Goal: Information Seeking & Learning: Learn about a topic

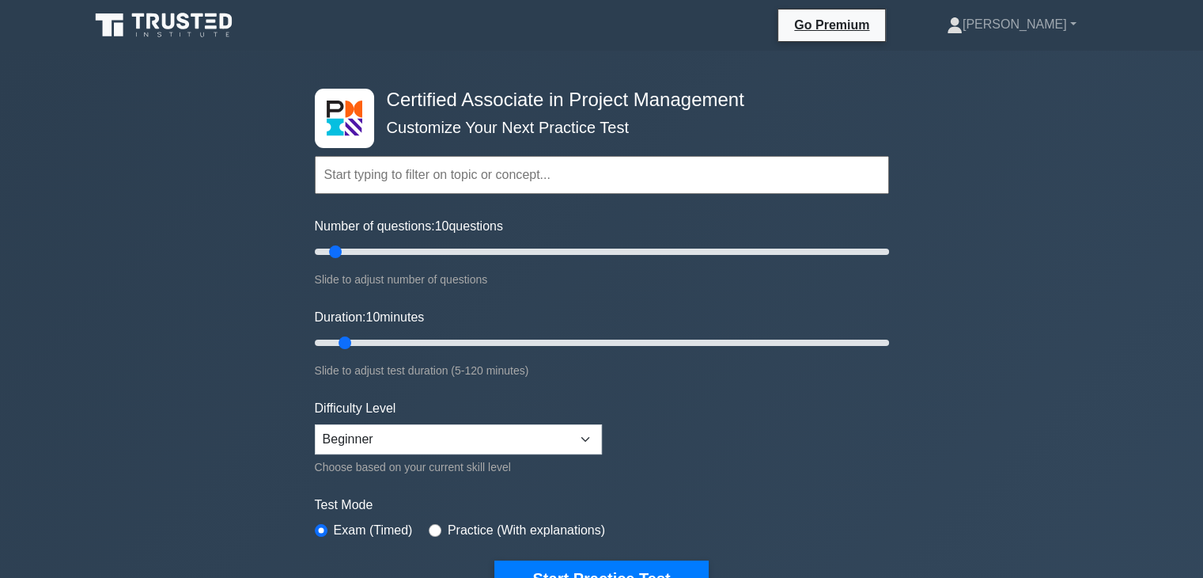
click at [583, 179] on input "text" at bounding box center [602, 175] width 574 height 38
click at [342, 248] on input "Number of questions: 15 questions" at bounding box center [602, 251] width 574 height 19
type input "10"
click at [338, 248] on input "Number of questions: 10 questions" at bounding box center [602, 251] width 574 height 19
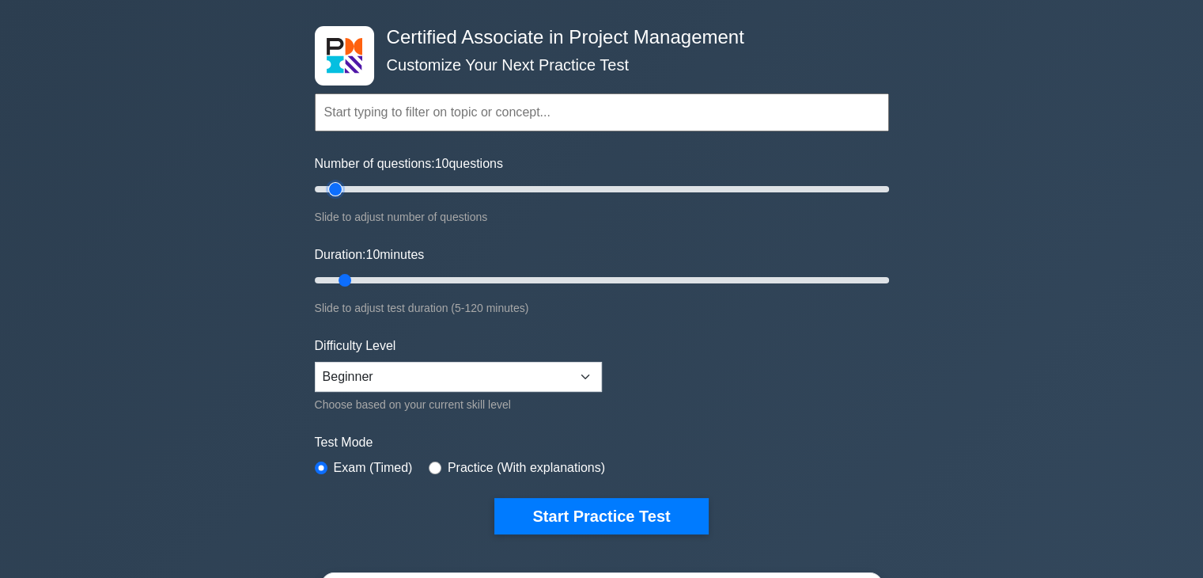
scroll to position [63, 0]
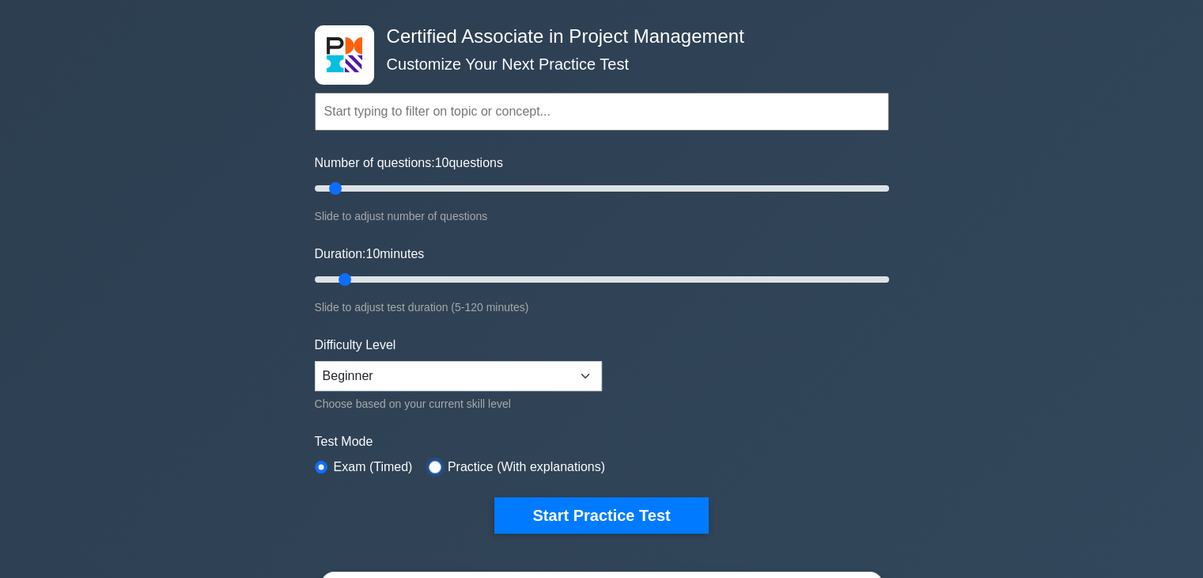
click at [429, 465] on input "radio" at bounding box center [435, 467] width 13 height 13
radio input "true"
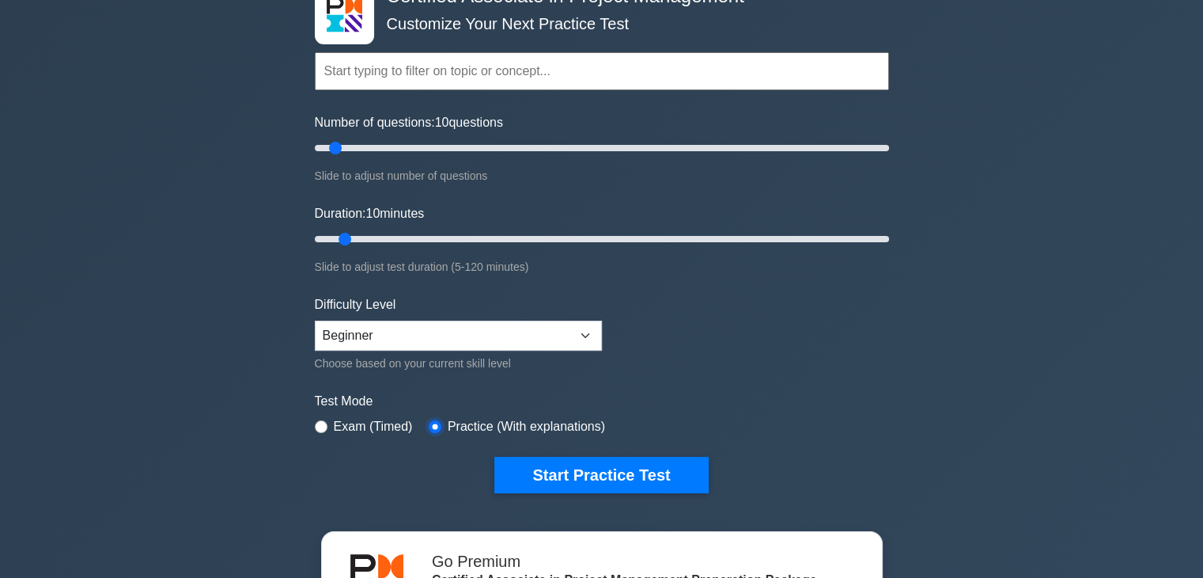
scroll to position [104, 0]
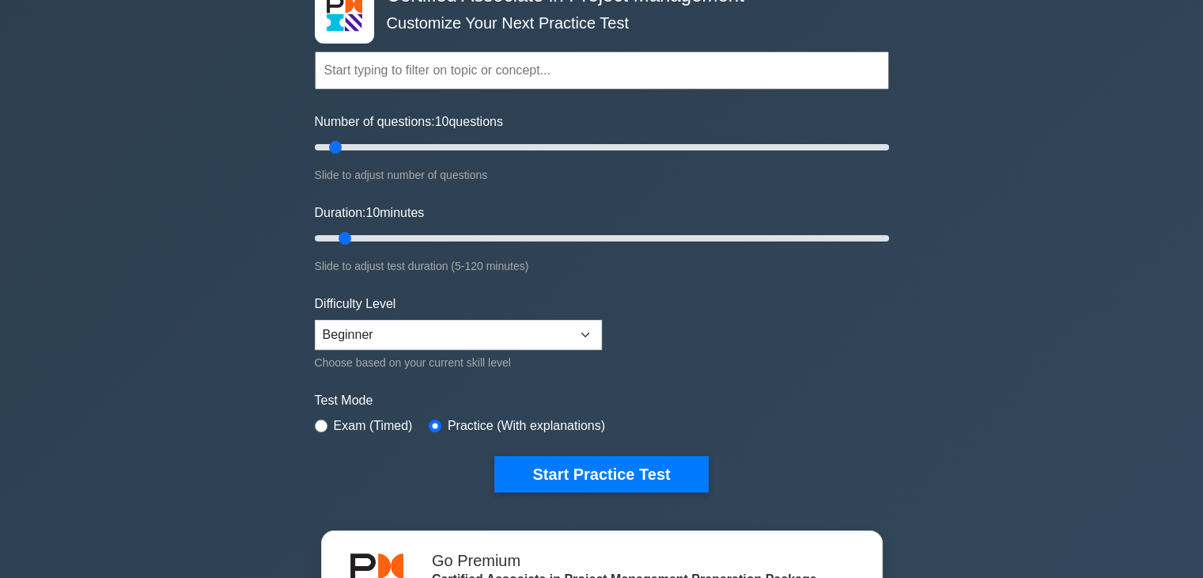
click at [741, 290] on form "Topics Project Scope Management Project Time Management Project Cost Management…" at bounding box center [602, 247] width 574 height 489
click at [589, 335] on select "Beginner Intermediate Expert" at bounding box center [458, 335] width 287 height 30
select select "intermediate"
click at [315, 320] on select "Beginner Intermediate Expert" at bounding box center [458, 335] width 287 height 30
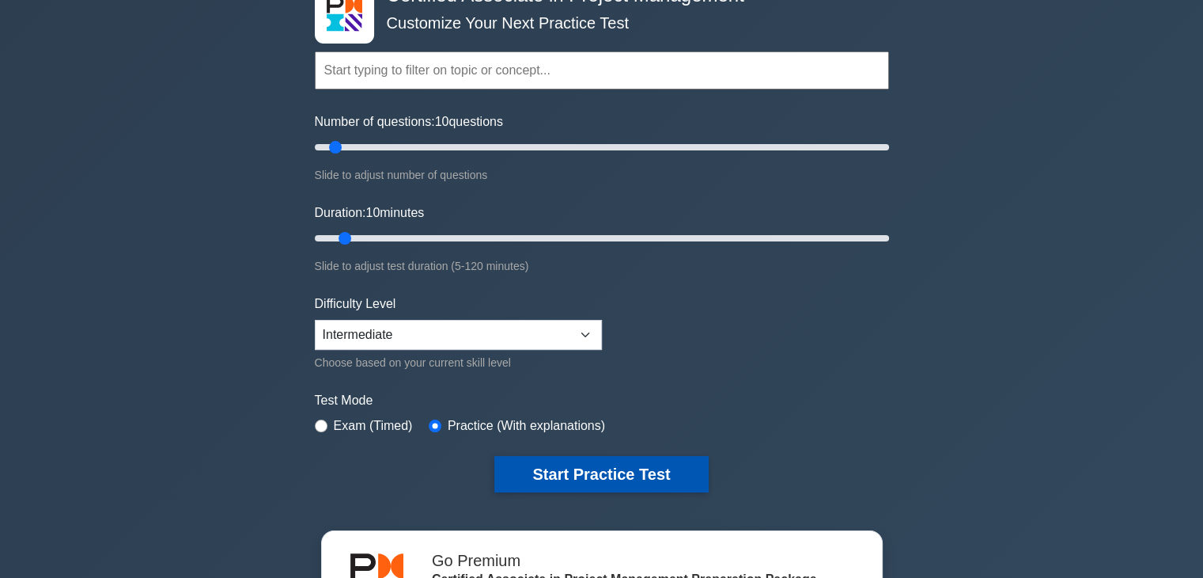
click at [574, 470] on button "Start Practice Test" at bounding box center [602, 474] width 214 height 36
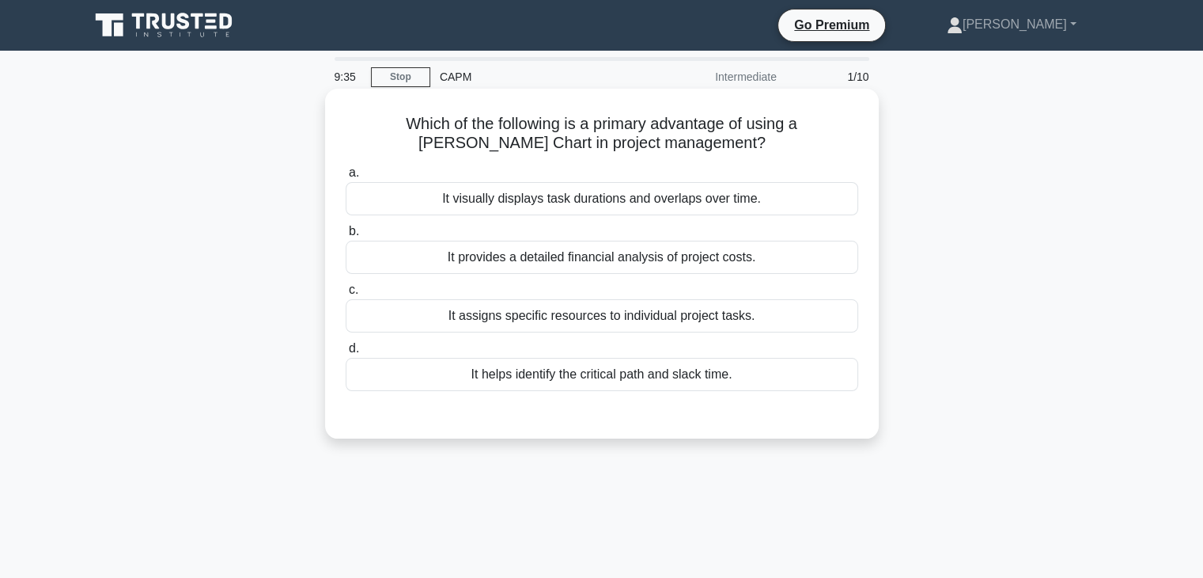
click at [635, 204] on div "It visually displays task durations and overlaps over time." at bounding box center [602, 198] width 513 height 33
click at [346, 178] on input "a. It visually displays task durations and overlaps over time." at bounding box center [346, 173] width 0 height 10
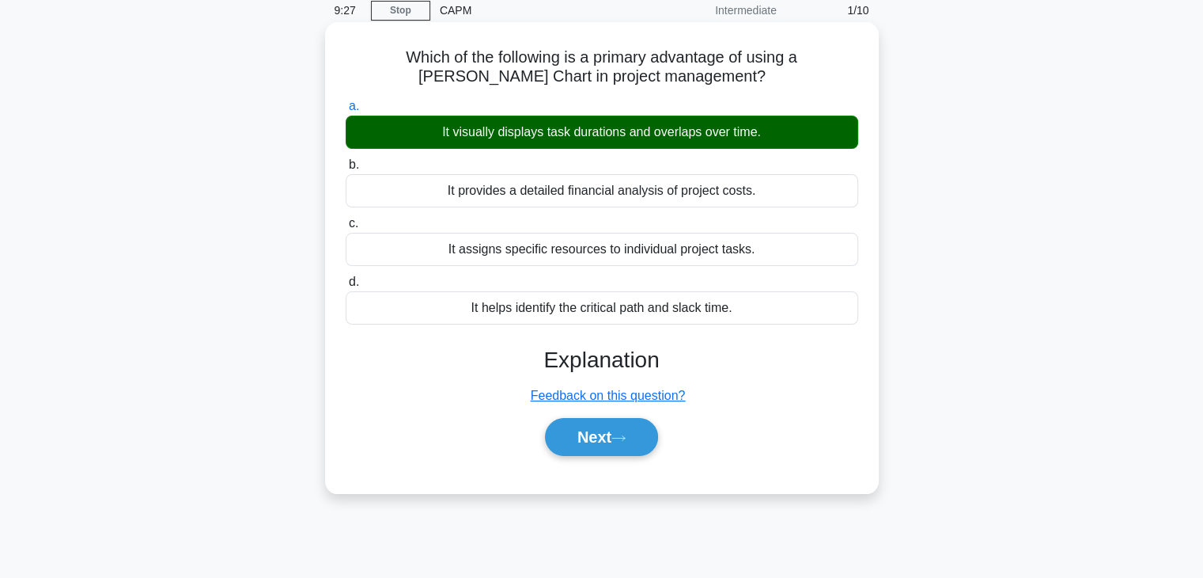
scroll to position [62, 0]
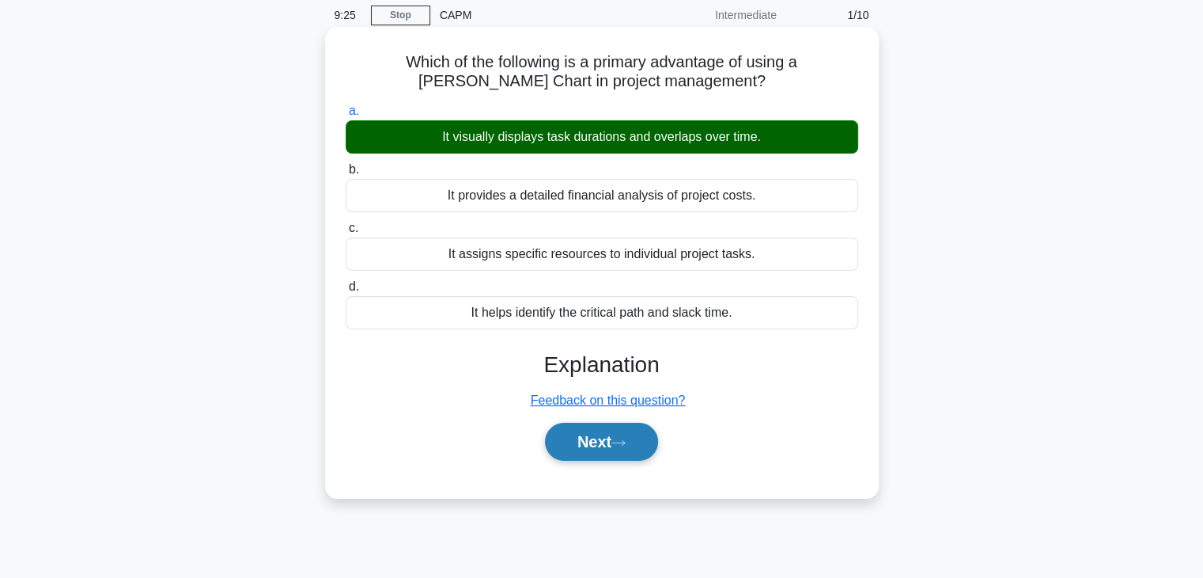
click at [576, 444] on button "Next" at bounding box center [601, 442] width 113 height 38
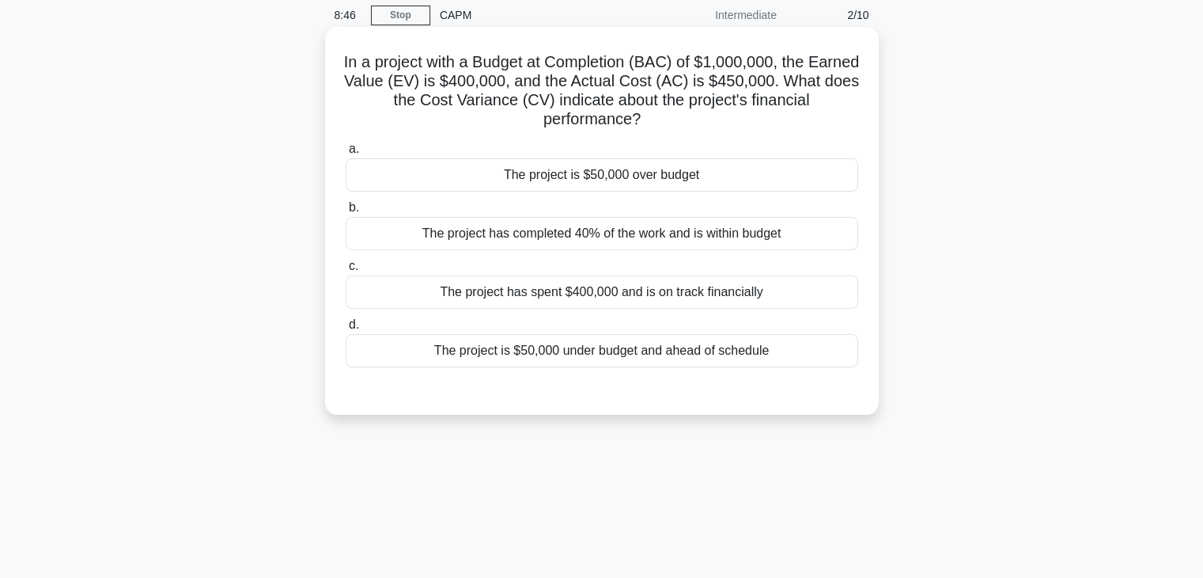
click at [684, 169] on div "The project is $50,000 over budget" at bounding box center [602, 174] width 513 height 33
click at [346, 154] on input "a. The project is $50,000 over budget" at bounding box center [346, 149] width 0 height 10
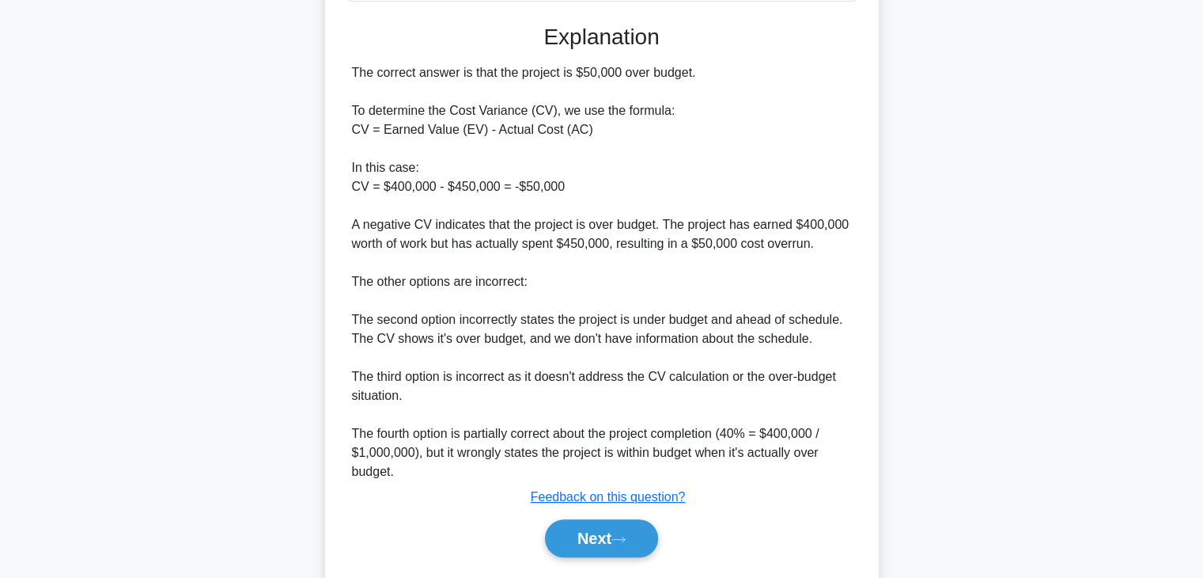
scroll to position [473, 0]
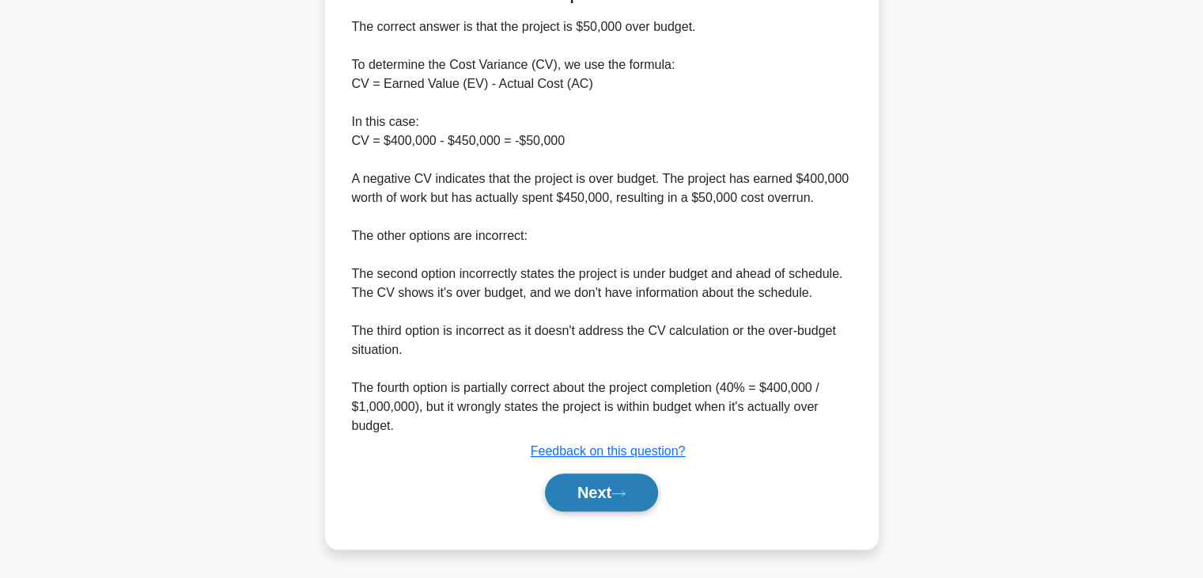
click at [604, 503] on button "Next" at bounding box center [601, 492] width 113 height 38
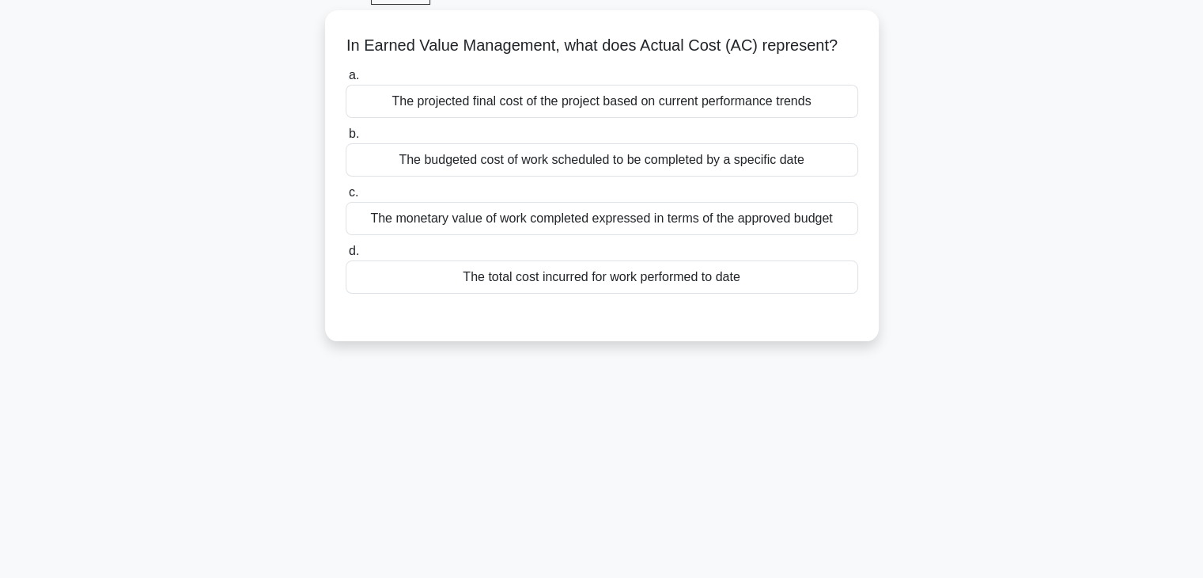
scroll to position [0, 0]
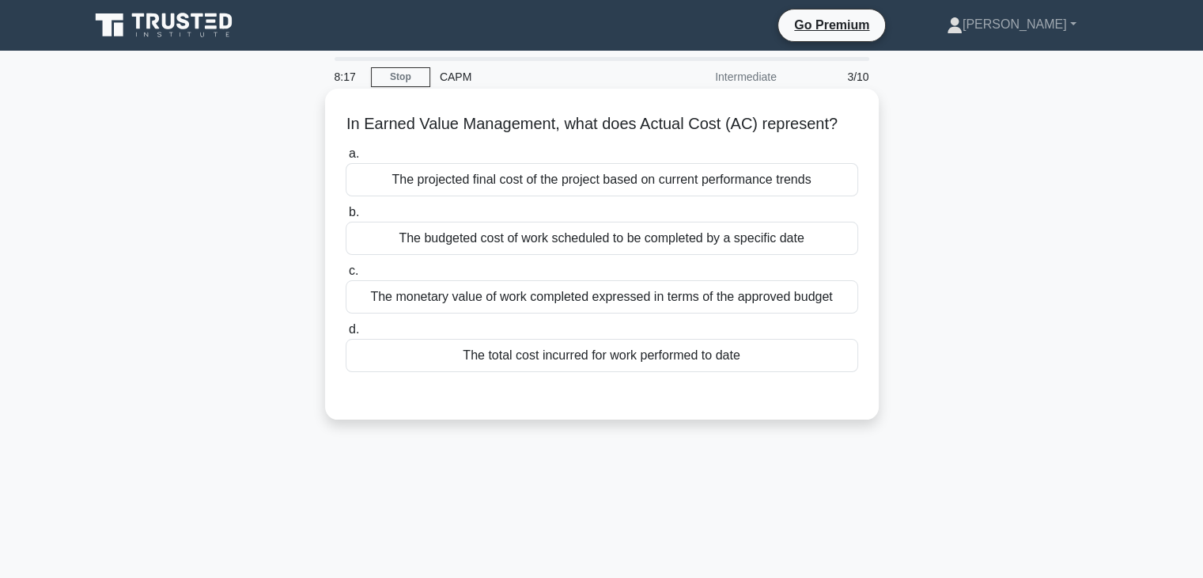
click at [632, 372] on div "The total cost incurred for work performed to date" at bounding box center [602, 355] width 513 height 33
click at [346, 335] on input "d. The total cost incurred for work performed to date" at bounding box center [346, 329] width 0 height 10
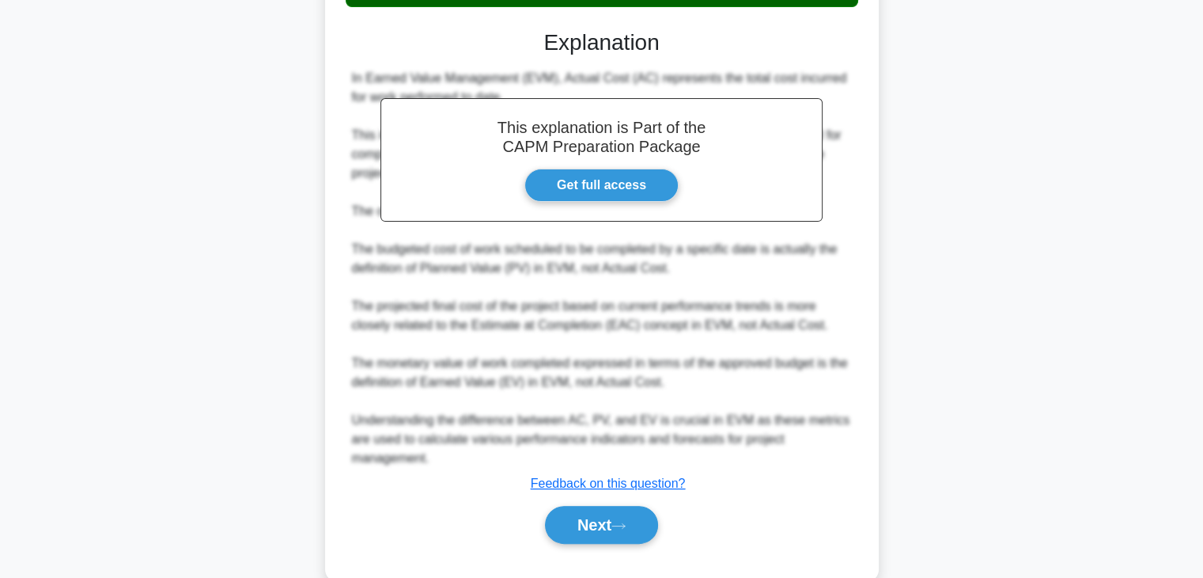
scroll to position [366, 0]
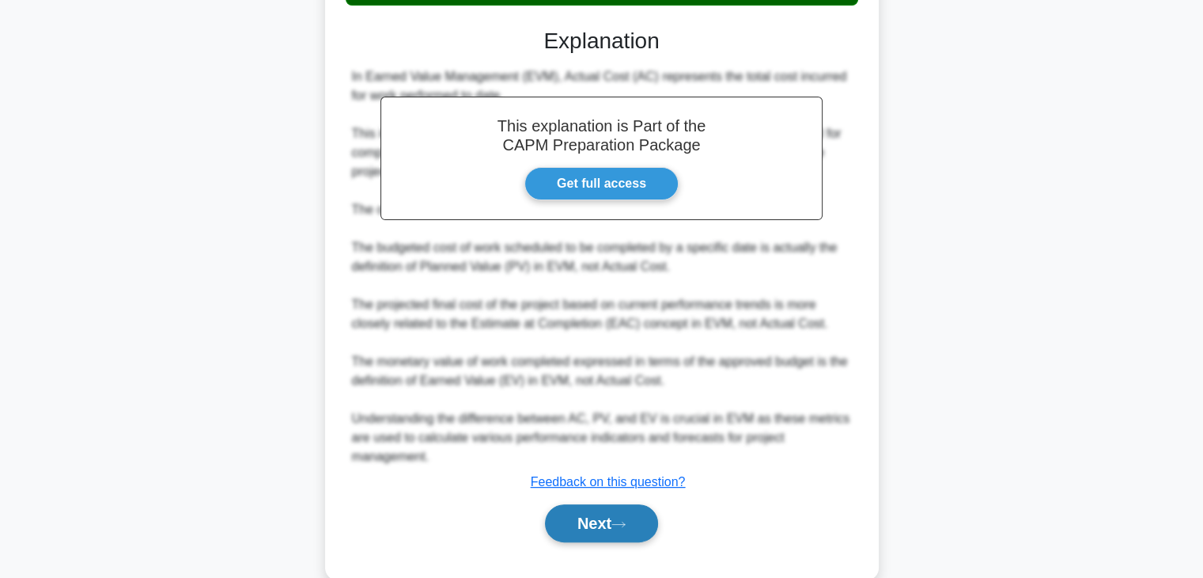
click at [592, 540] on button "Next" at bounding box center [601, 523] width 113 height 38
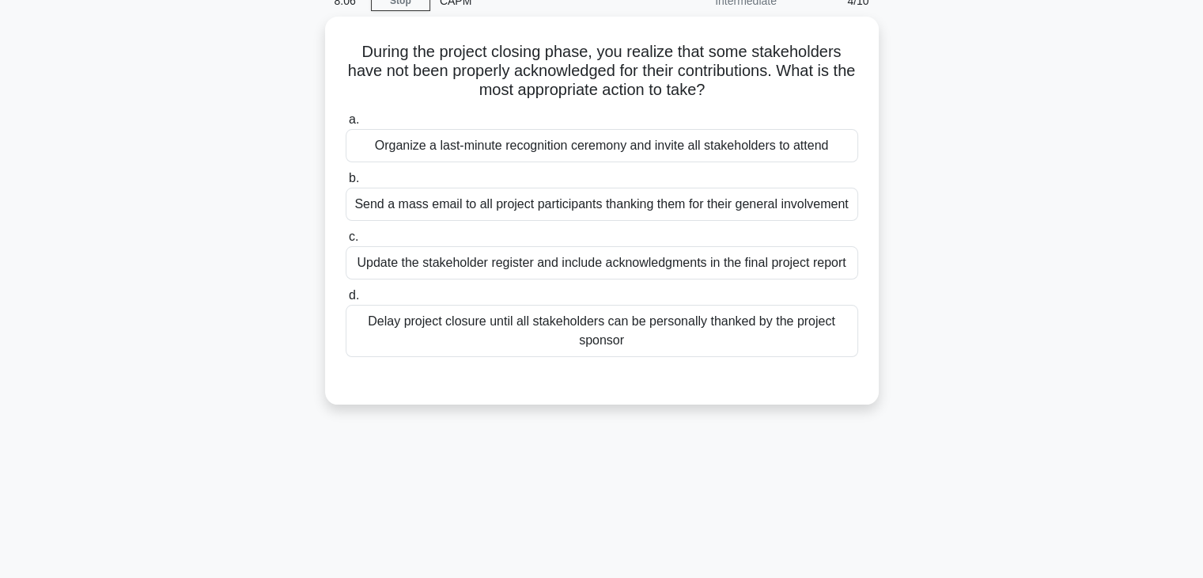
scroll to position [74, 0]
click at [620, 206] on div "Send a mass email to all project participants thanking them for their general i…" at bounding box center [602, 202] width 513 height 33
click at [346, 182] on input "b. Send a mass email to all project participants thanking them for their genera…" at bounding box center [346, 177] width 0 height 10
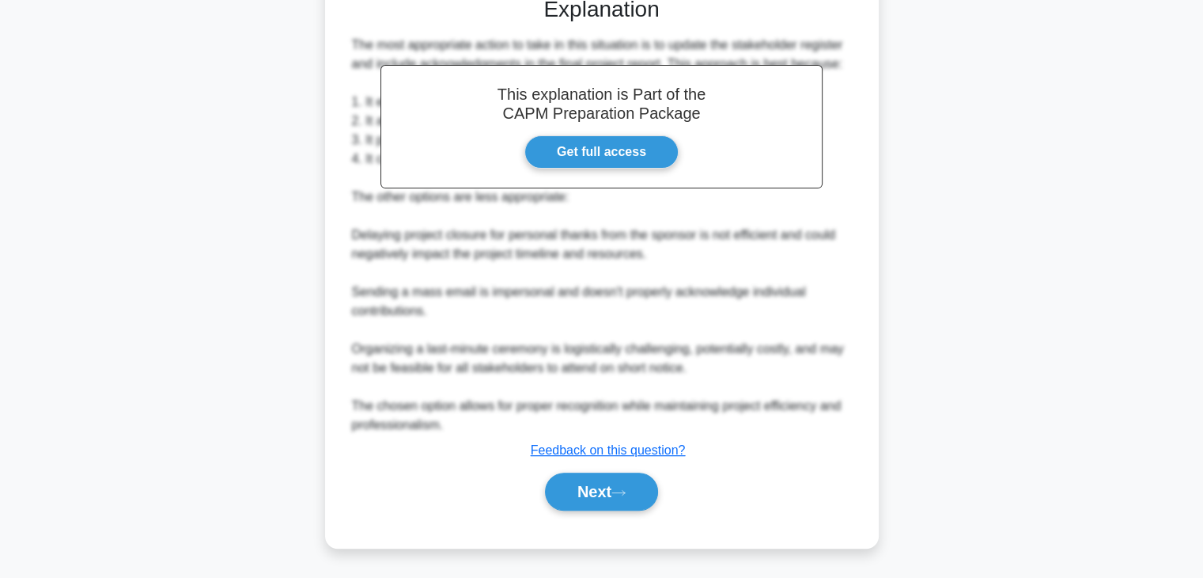
scroll to position [494, 0]
click at [592, 483] on button "Next" at bounding box center [601, 491] width 113 height 38
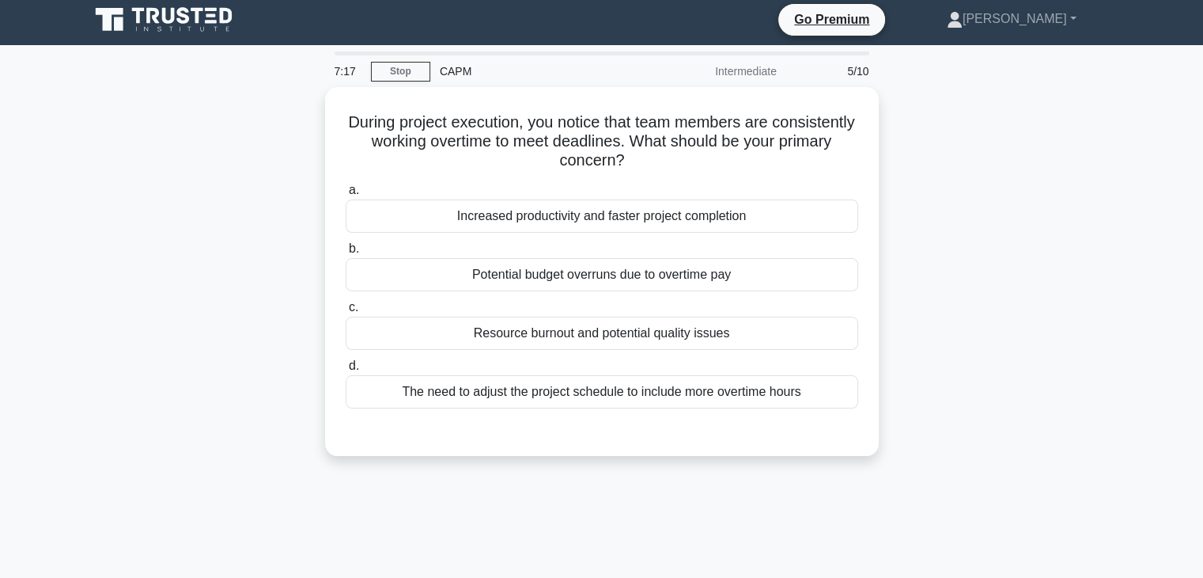
scroll to position [0, 0]
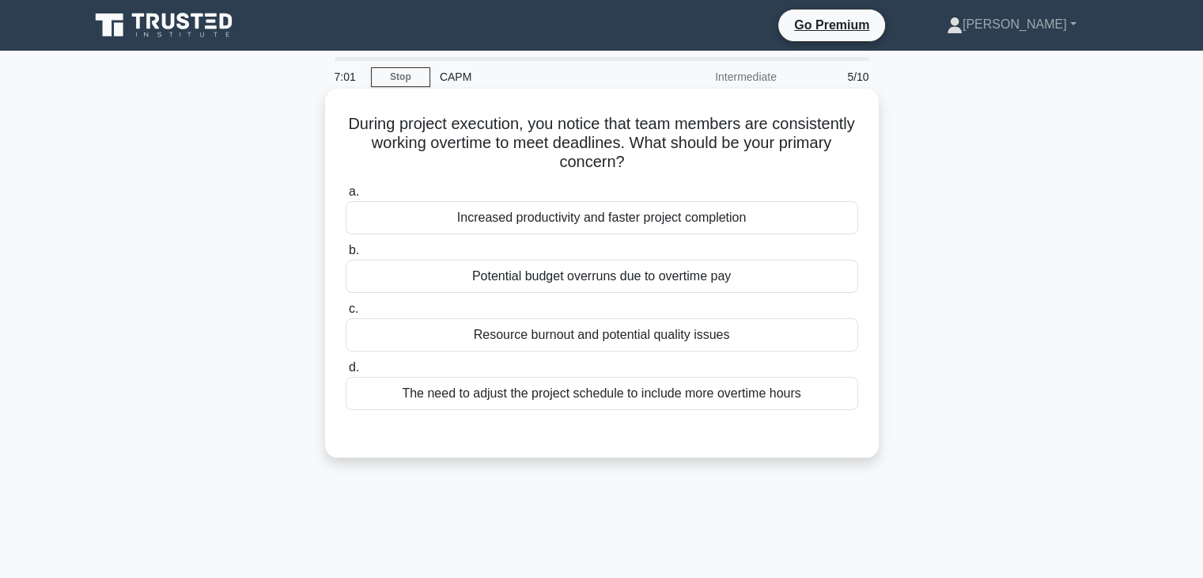
click at [655, 332] on div "Resource burnout and potential quality issues" at bounding box center [602, 334] width 513 height 33
click at [346, 314] on input "c. Resource burnout and potential quality issues" at bounding box center [346, 309] width 0 height 10
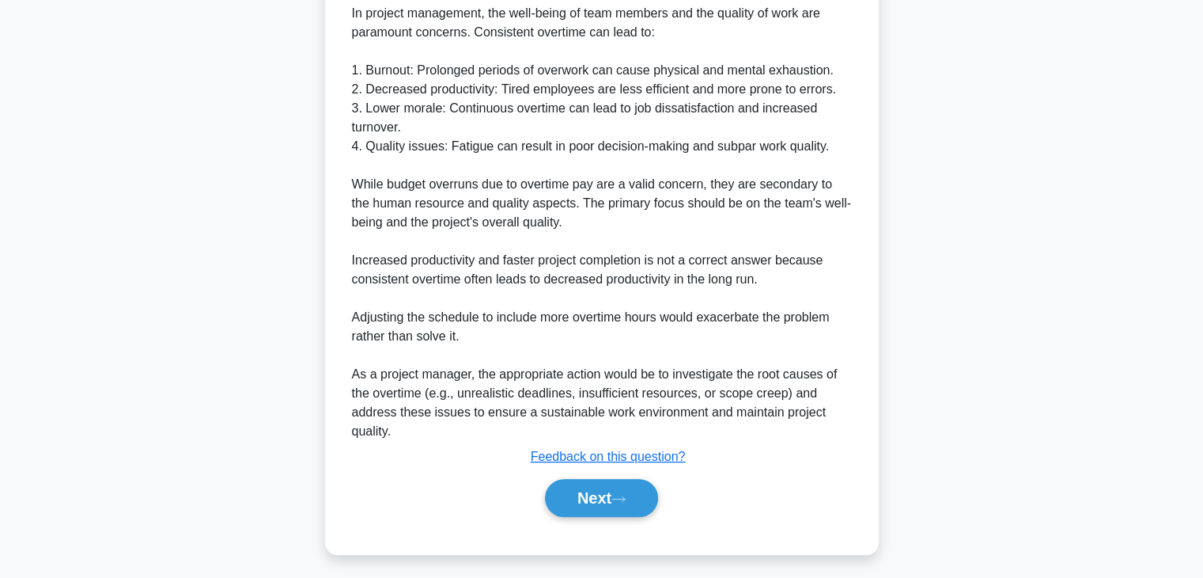
scroll to position [511, 0]
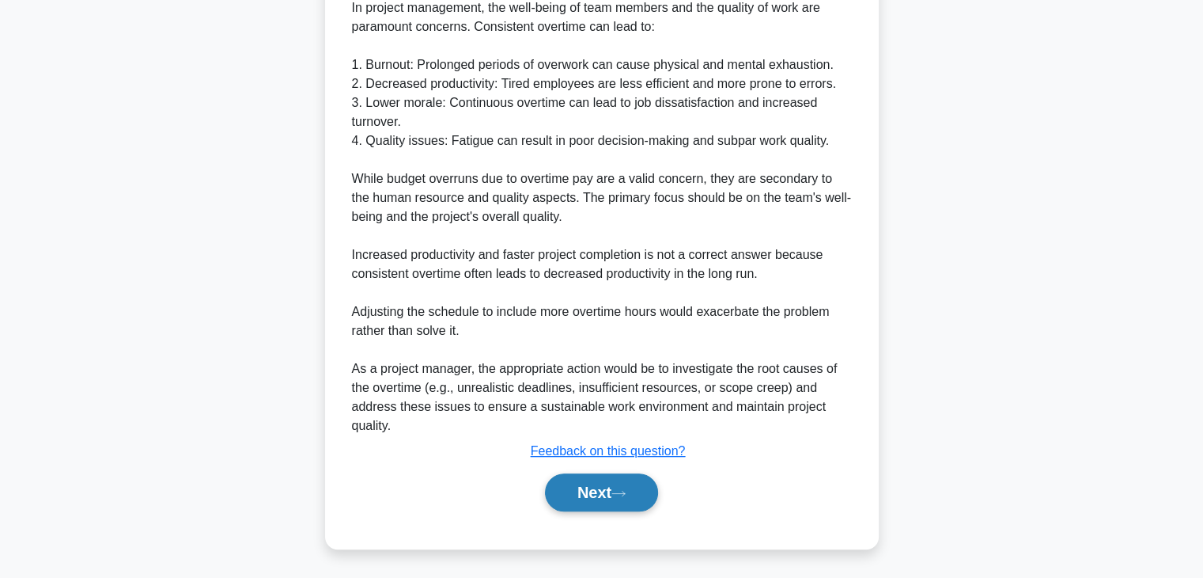
click at [590, 488] on button "Next" at bounding box center [601, 492] width 113 height 38
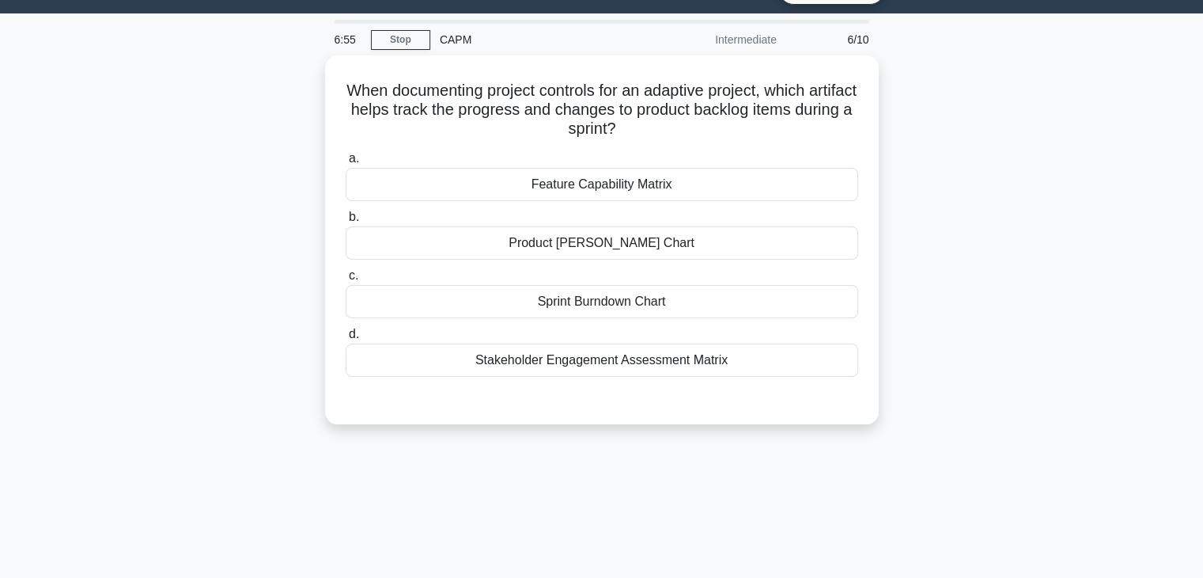
scroll to position [0, 0]
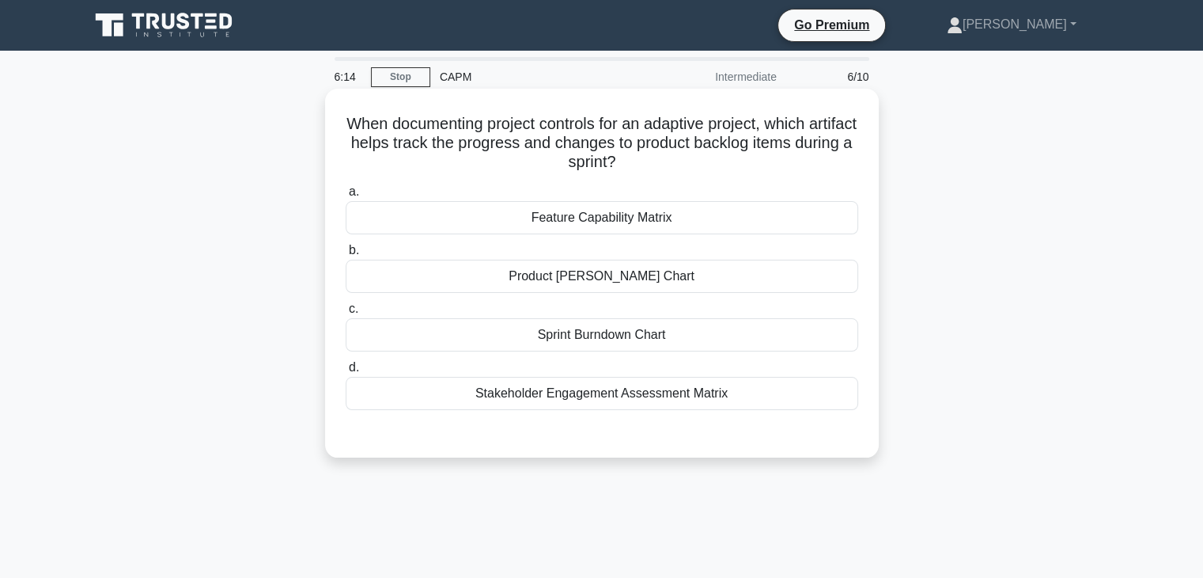
click at [709, 346] on div "Sprint Burndown Chart" at bounding box center [602, 334] width 513 height 33
click at [346, 314] on input "c. Sprint Burndown Chart" at bounding box center [346, 309] width 0 height 10
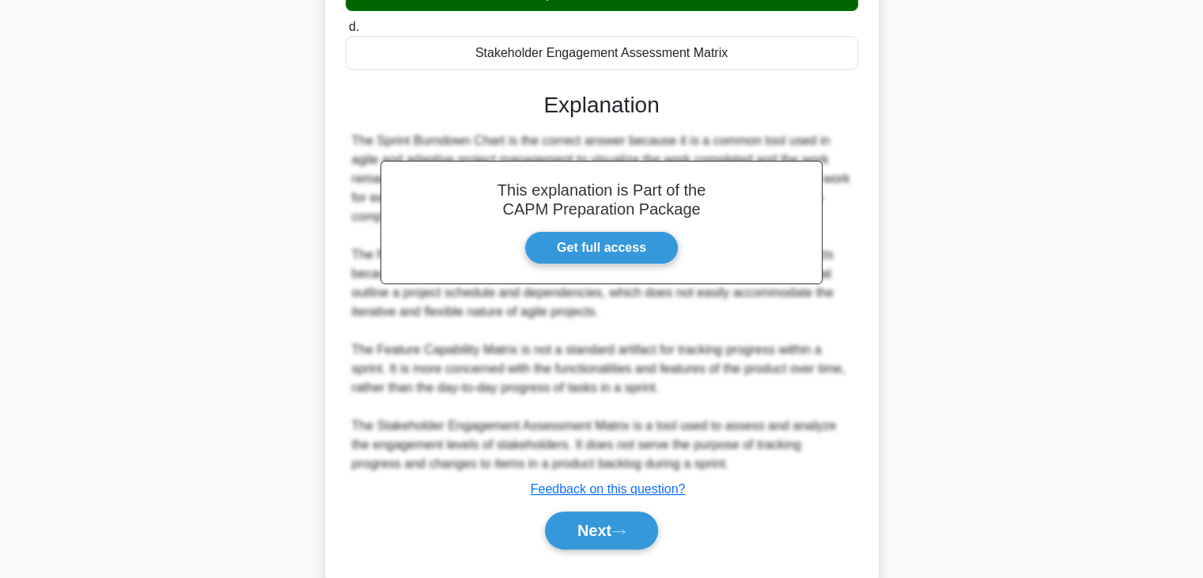
scroll to position [378, 0]
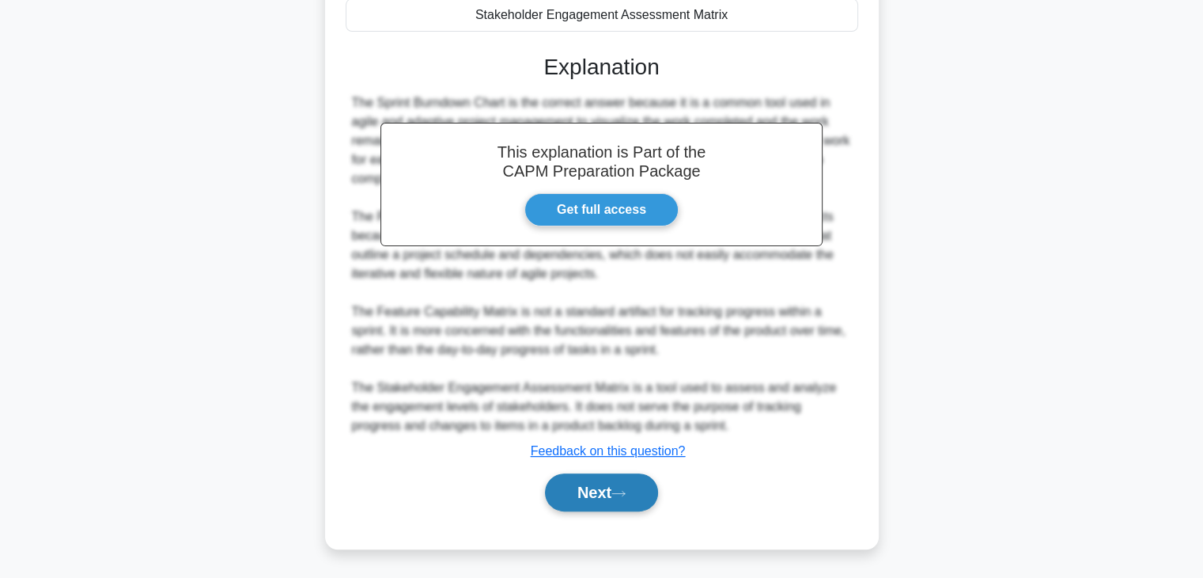
click at [595, 493] on button "Next" at bounding box center [601, 492] width 113 height 38
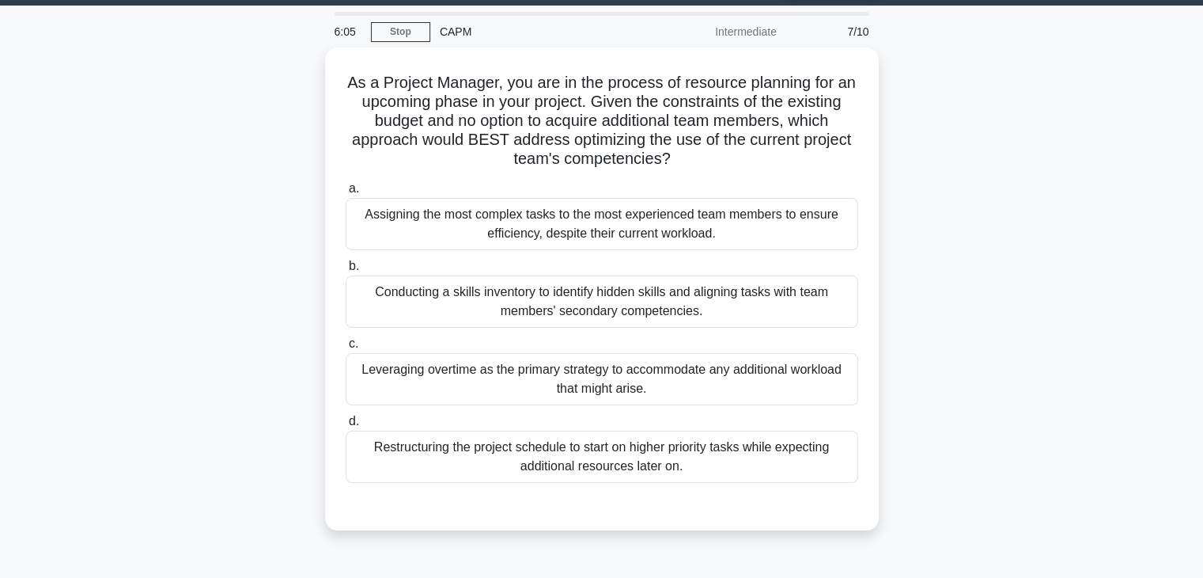
scroll to position [44, 0]
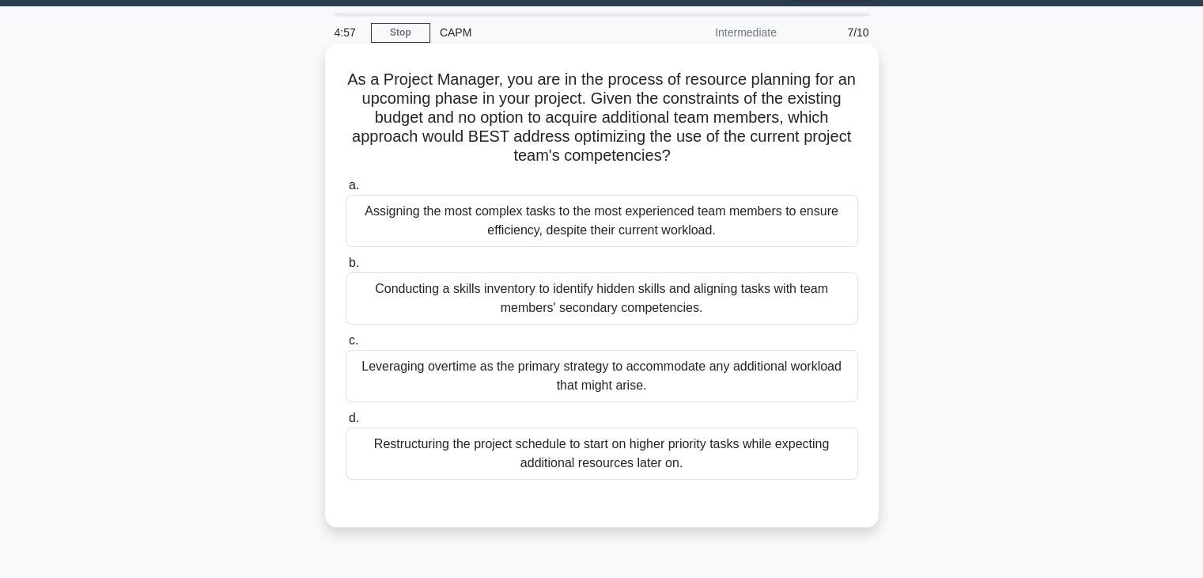
click at [703, 300] on div "Conducting a skills inventory to identify hidden skills and aligning tasks with…" at bounding box center [602, 298] width 513 height 52
click at [346, 268] on input "b. Conducting a skills inventory to identify hidden skills and aligning tasks w…" at bounding box center [346, 263] width 0 height 10
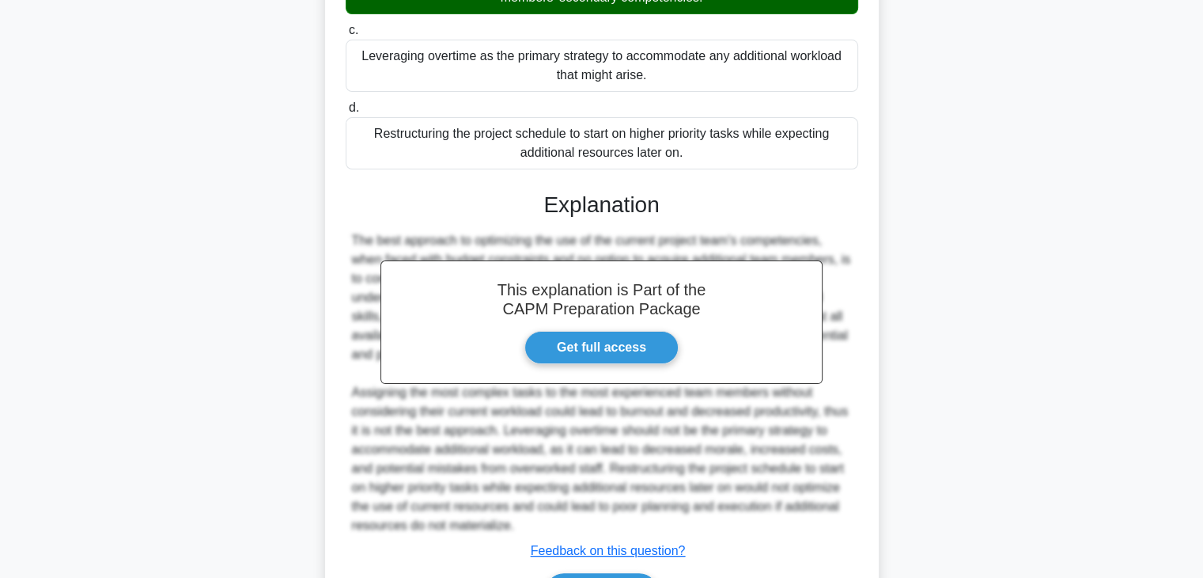
scroll to position [454, 0]
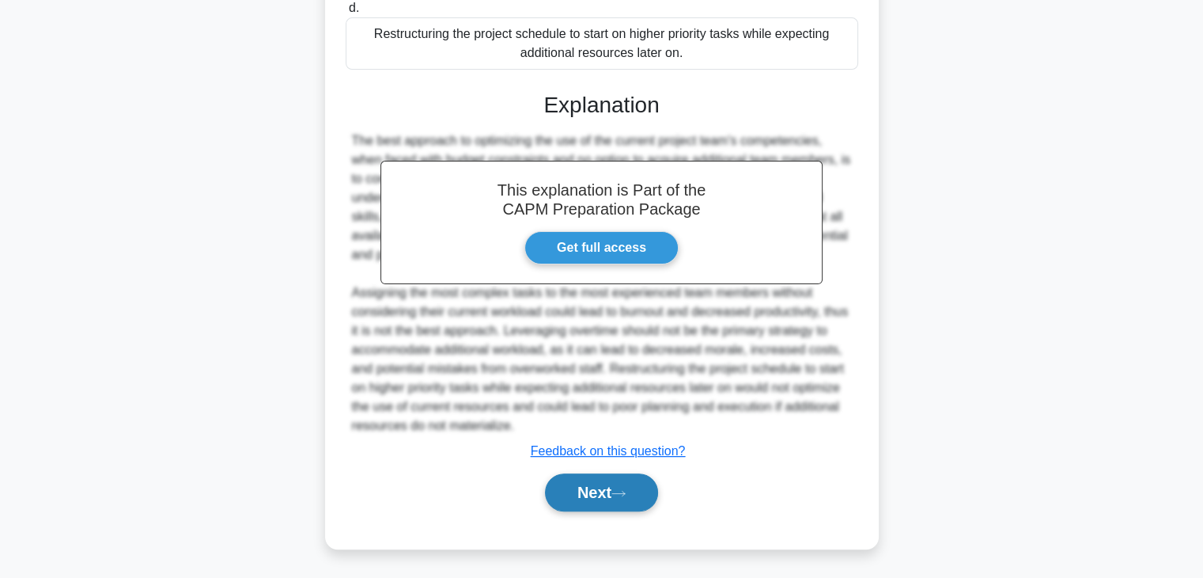
click at [623, 498] on button "Next" at bounding box center [601, 492] width 113 height 38
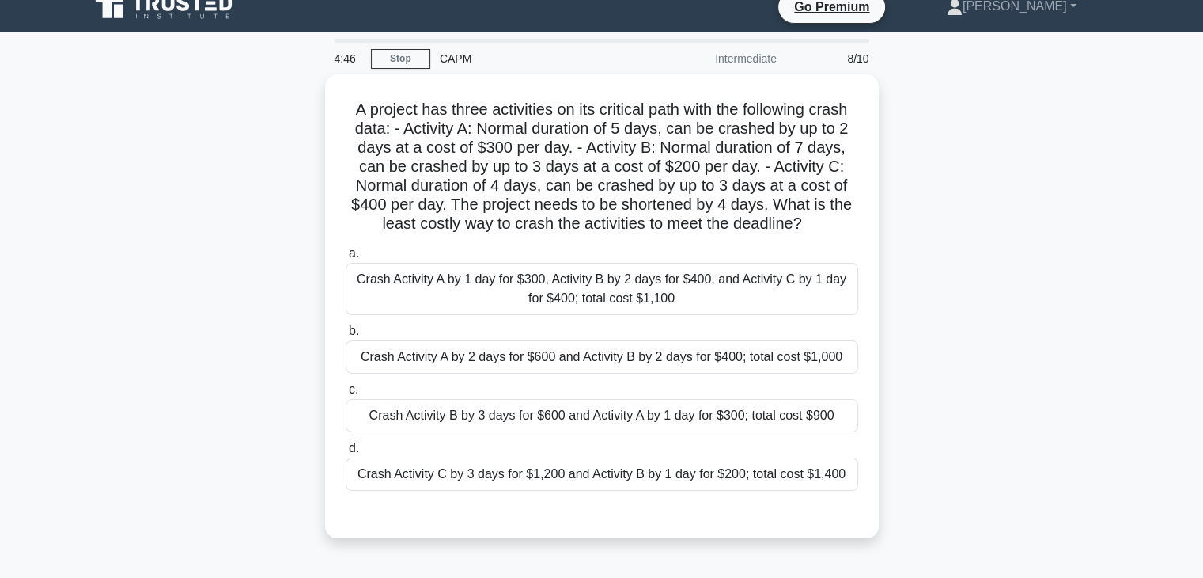
scroll to position [0, 0]
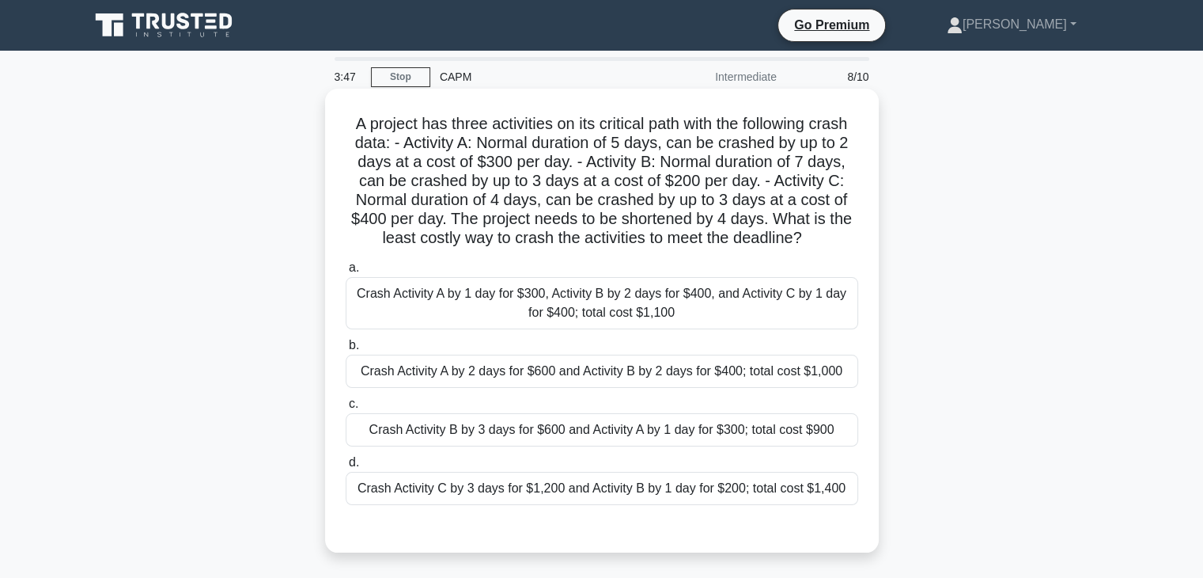
click at [632, 384] on div "Crash Activity A by 2 days for $600 and Activity B by 2 days for $400; total co…" at bounding box center [602, 370] width 513 height 33
click at [346, 351] on input "b. Crash Activity A by 2 days for $600 and Activity B by 2 days for $400; total…" at bounding box center [346, 345] width 0 height 10
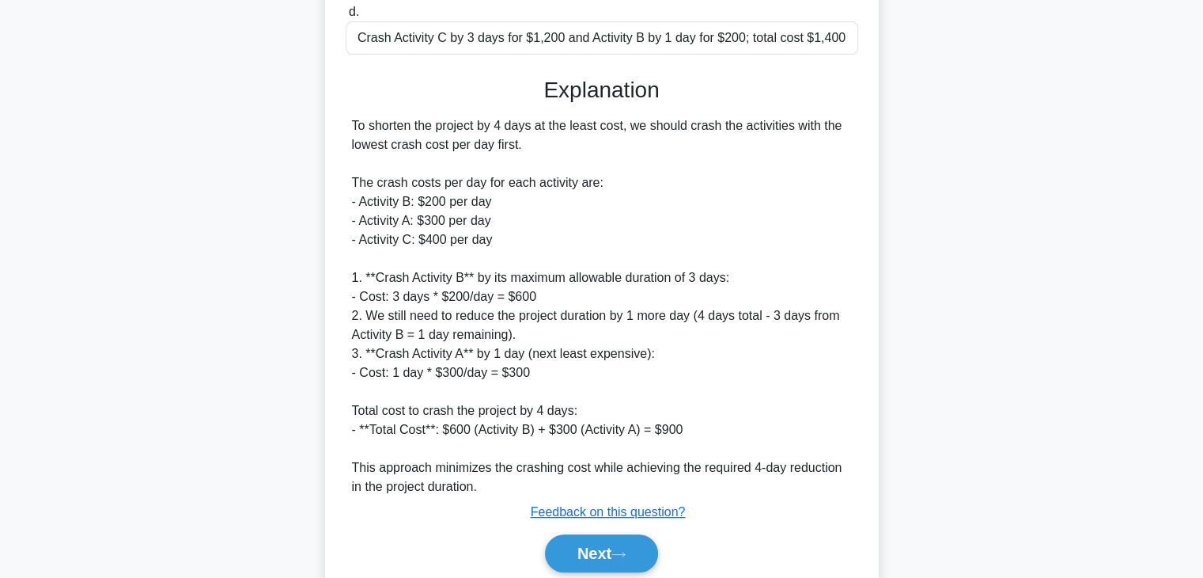
scroll to position [513, 0]
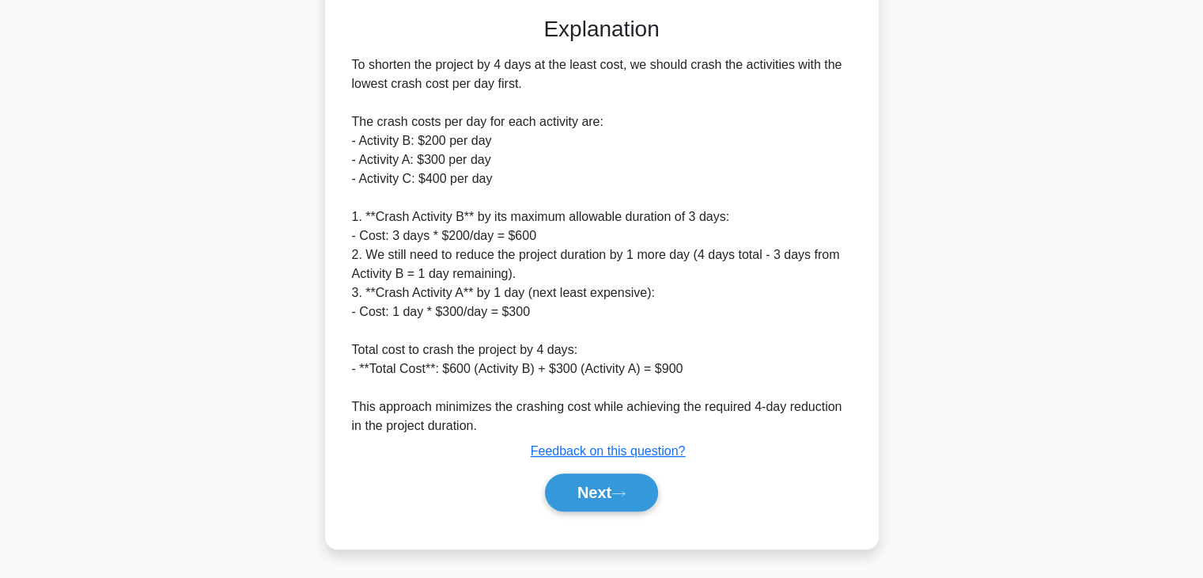
click at [599, 513] on div "Next" at bounding box center [602, 492] width 513 height 51
click at [596, 500] on button "Next" at bounding box center [601, 492] width 113 height 38
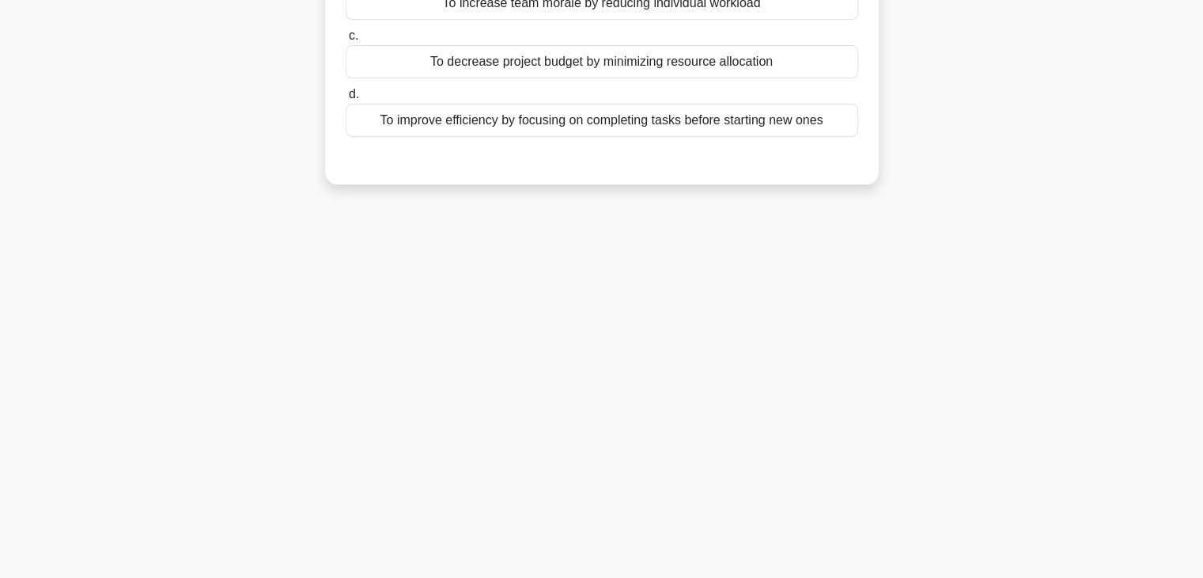
scroll to position [0, 0]
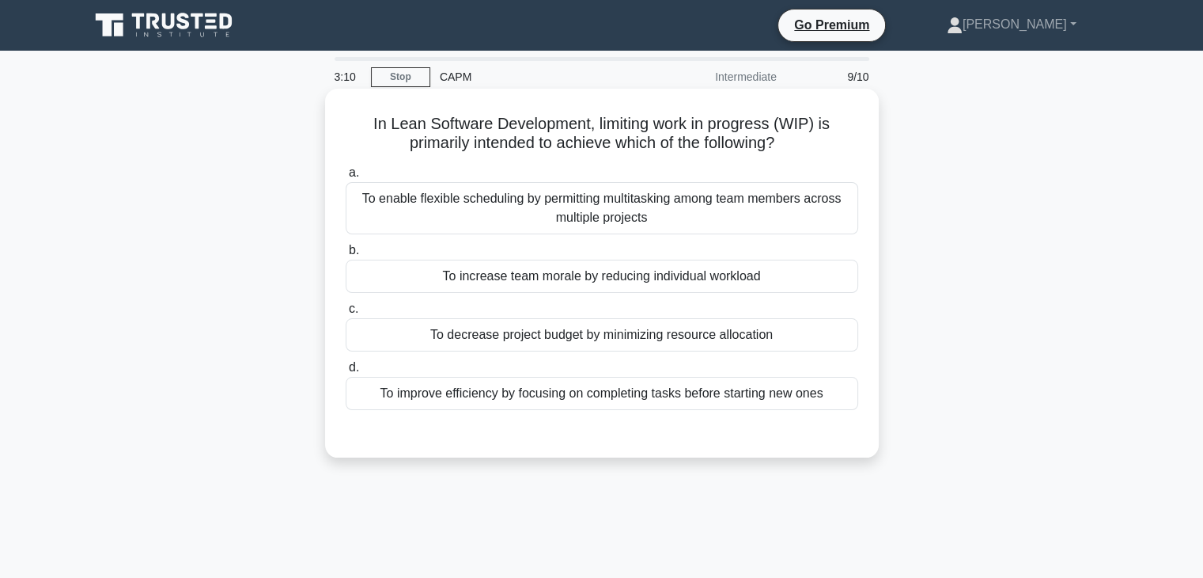
click at [741, 341] on div "To decrease project budget by minimizing resource allocation" at bounding box center [602, 334] width 513 height 33
click at [346, 314] on input "c. To decrease project budget by minimizing resource allocation" at bounding box center [346, 309] width 0 height 10
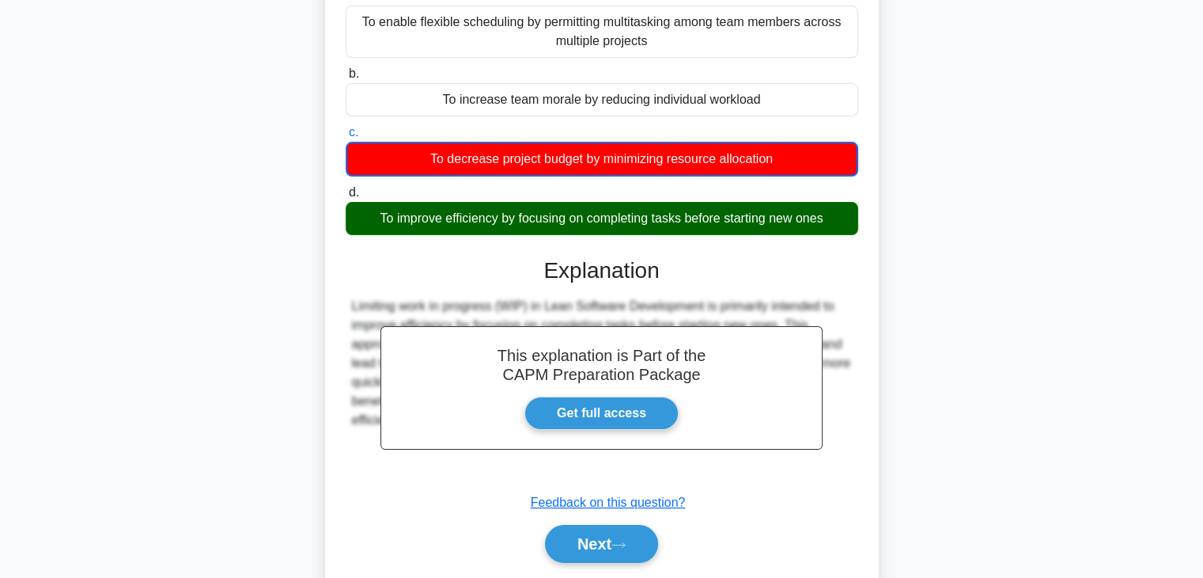
scroll to position [188, 0]
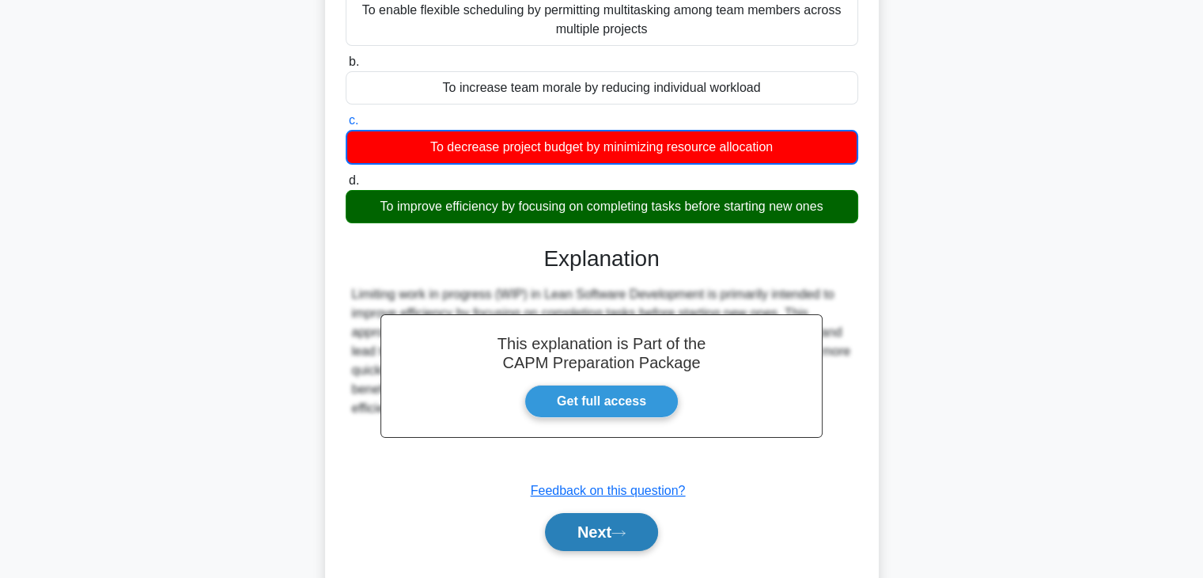
click at [567, 541] on button "Next" at bounding box center [601, 532] width 113 height 38
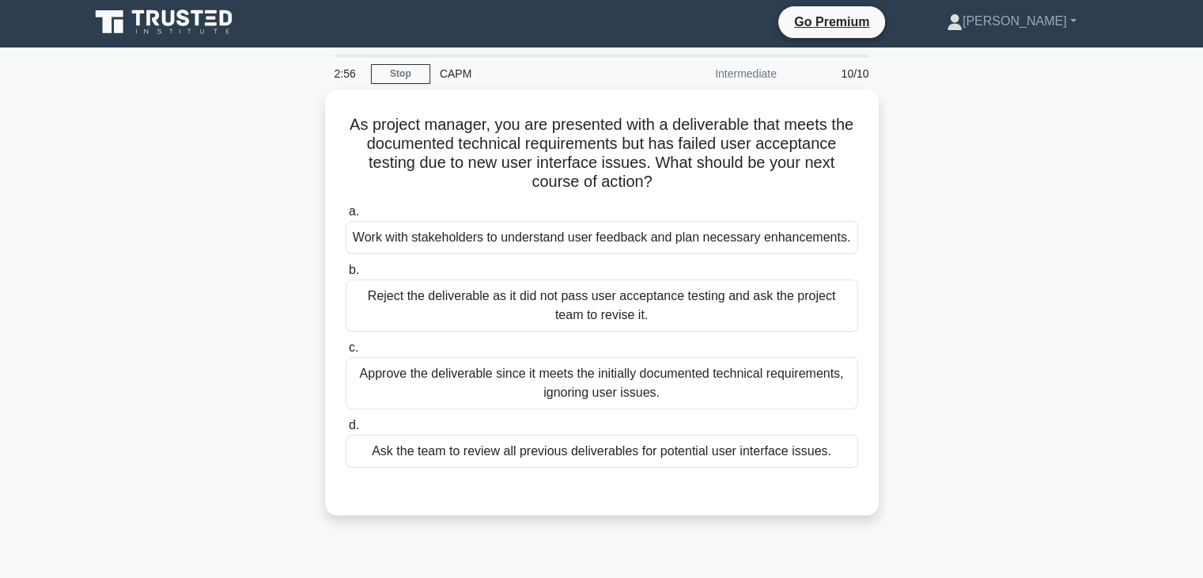
scroll to position [0, 0]
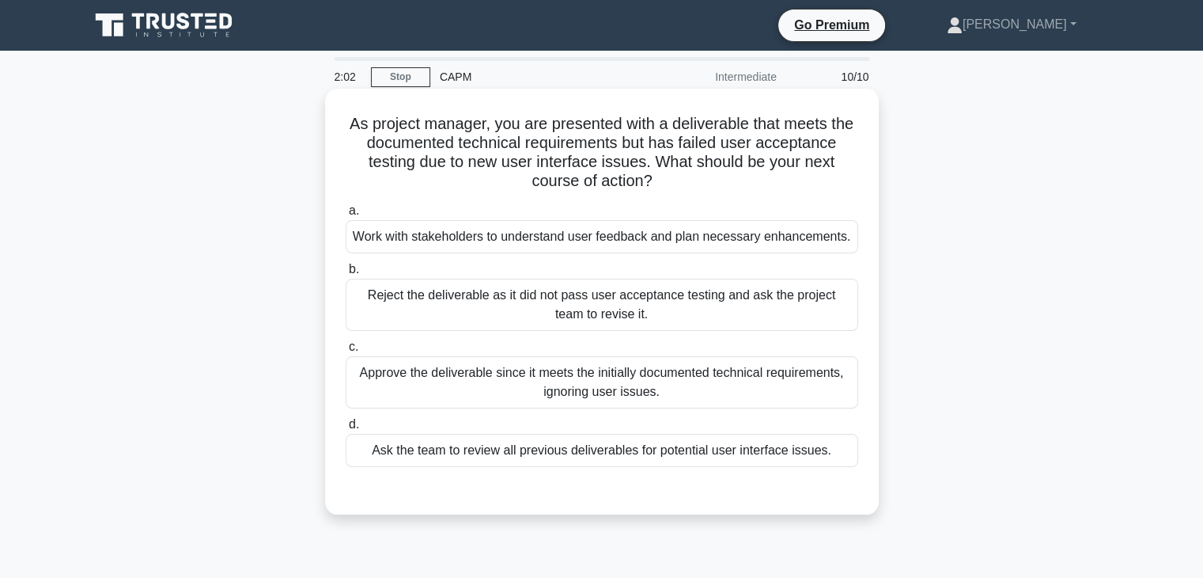
click at [639, 241] on div "Work with stakeholders to understand user feedback and plan necessary enhanceme…" at bounding box center [602, 236] width 513 height 33
click at [346, 216] on input "a. Work with stakeholders to understand user feedback and plan necessary enhanc…" at bounding box center [346, 211] width 0 height 10
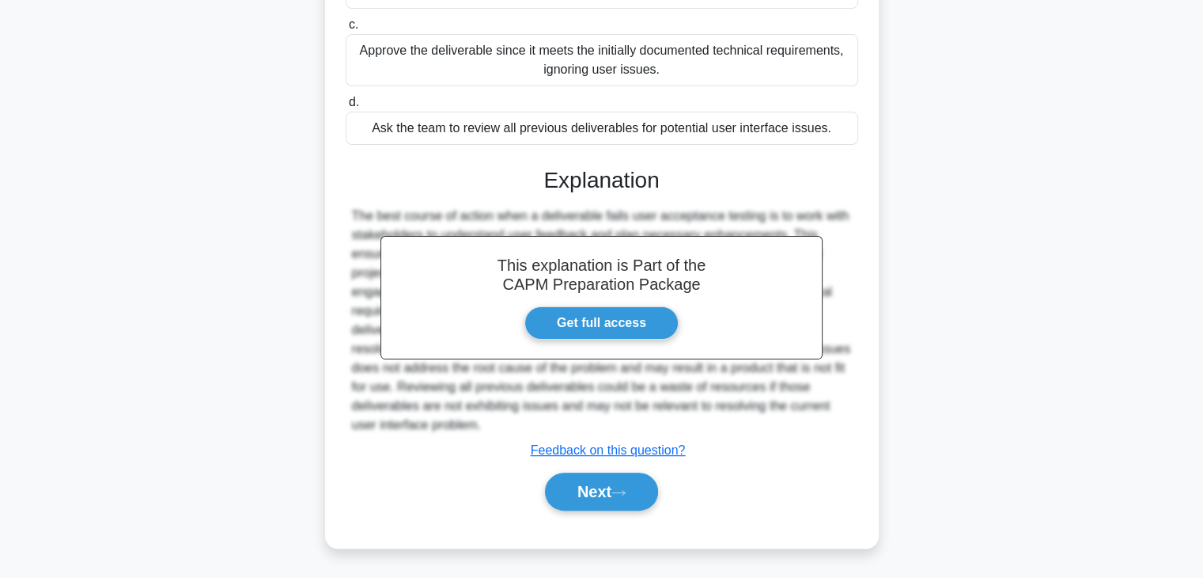
scroll to position [340, 0]
click at [601, 502] on button "Next" at bounding box center [601, 491] width 113 height 38
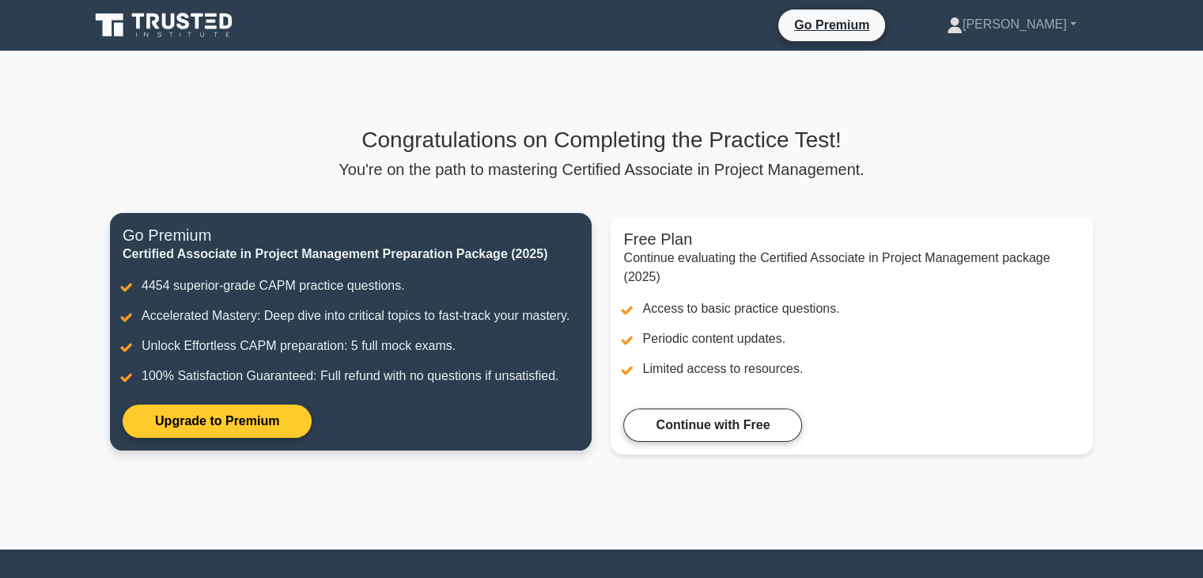
click at [226, 430] on link "Upgrade to Premium" at bounding box center [217, 420] width 189 height 33
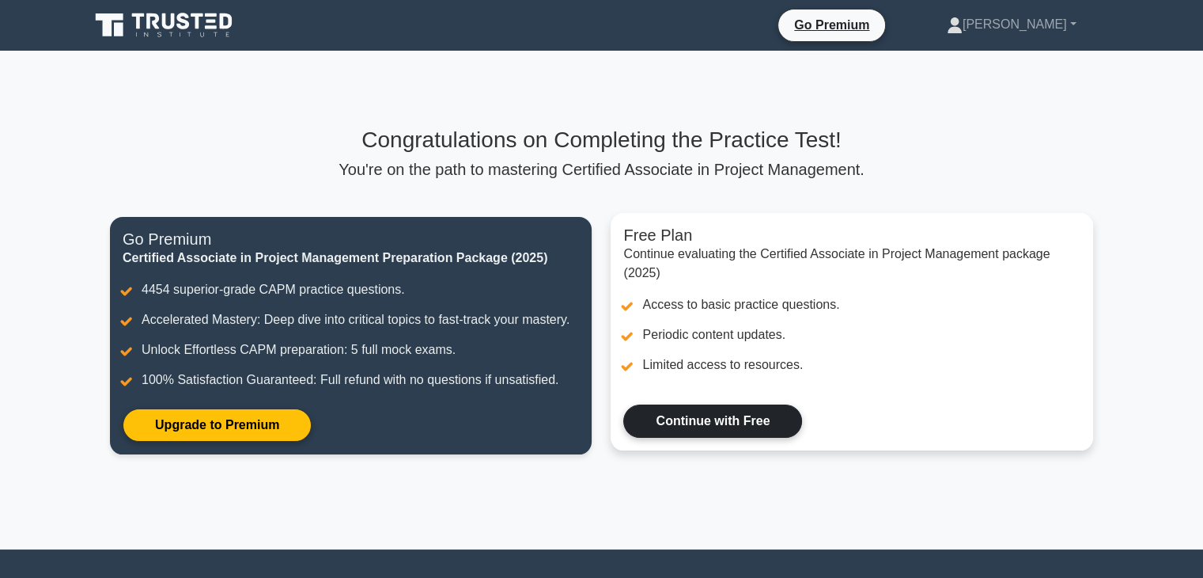
click at [703, 419] on link "Continue with Free" at bounding box center [712, 420] width 179 height 33
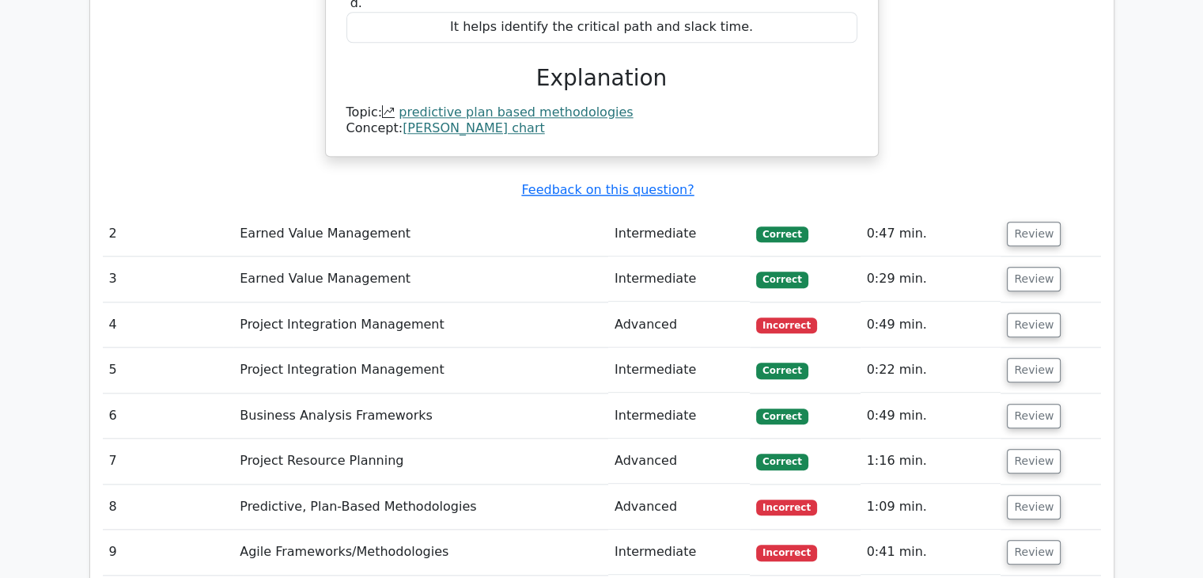
scroll to position [1651, 0]
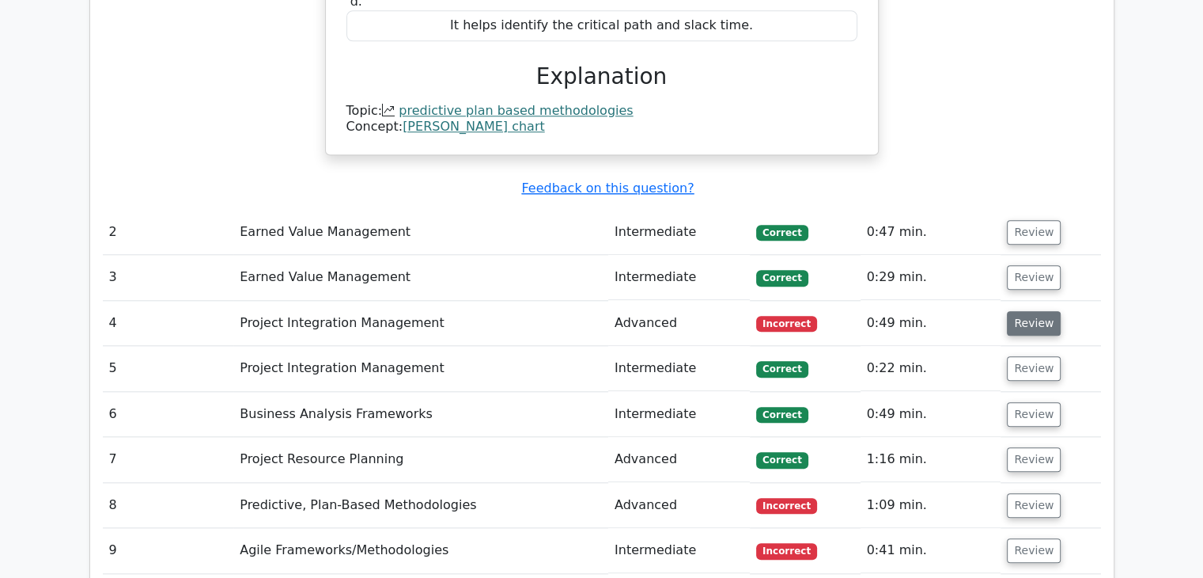
click at [1028, 311] on button "Review" at bounding box center [1034, 323] width 54 height 25
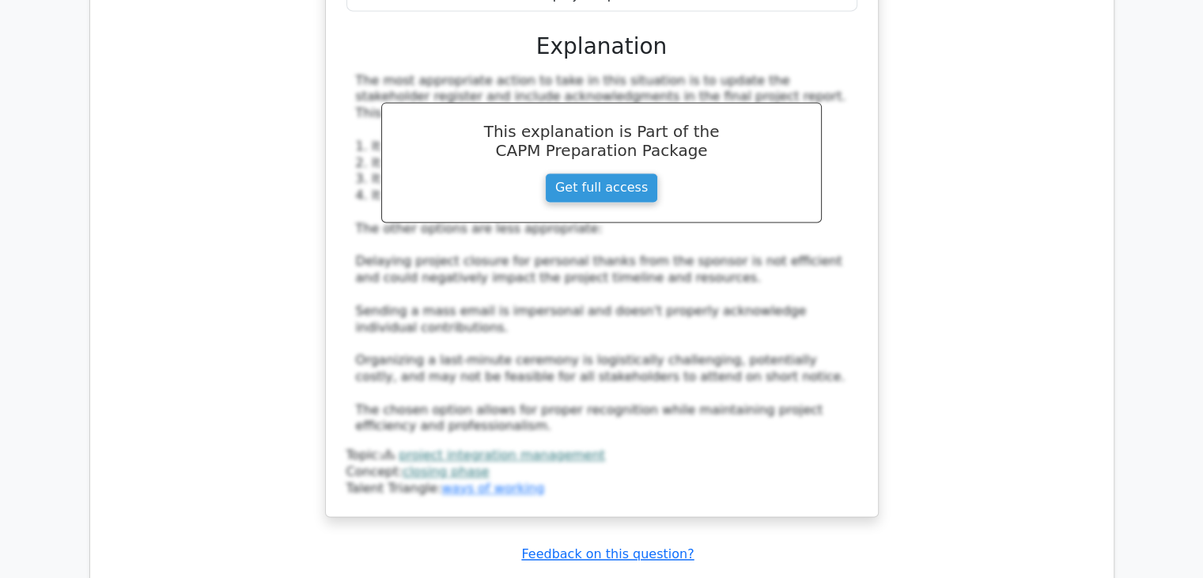
scroll to position [2348, 0]
click at [595, 172] on link "Get full access" at bounding box center [601, 187] width 113 height 30
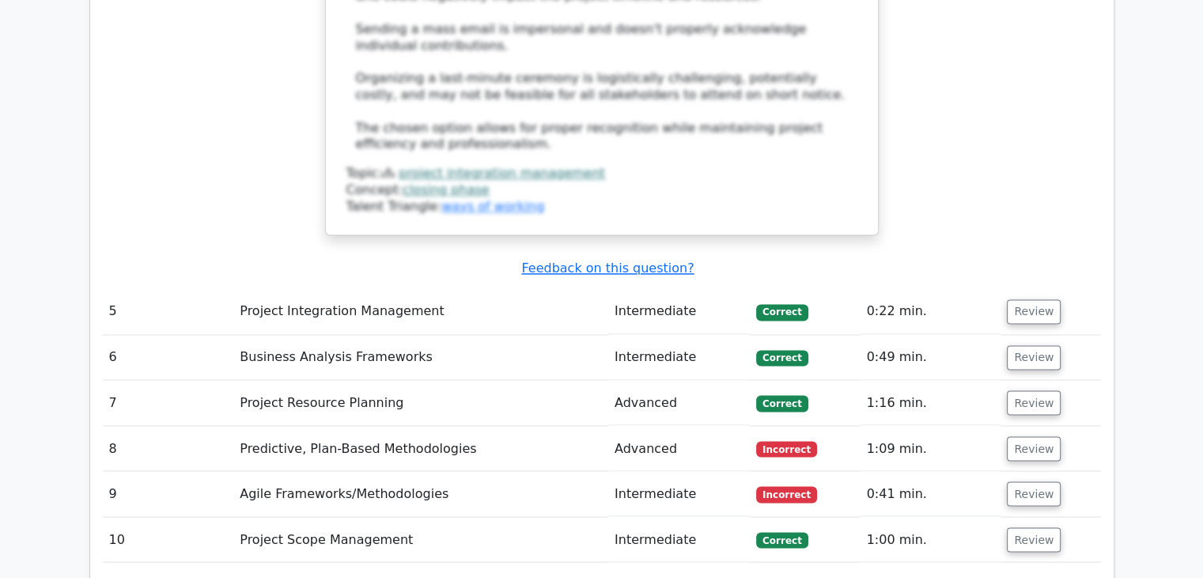
scroll to position [2636, 0]
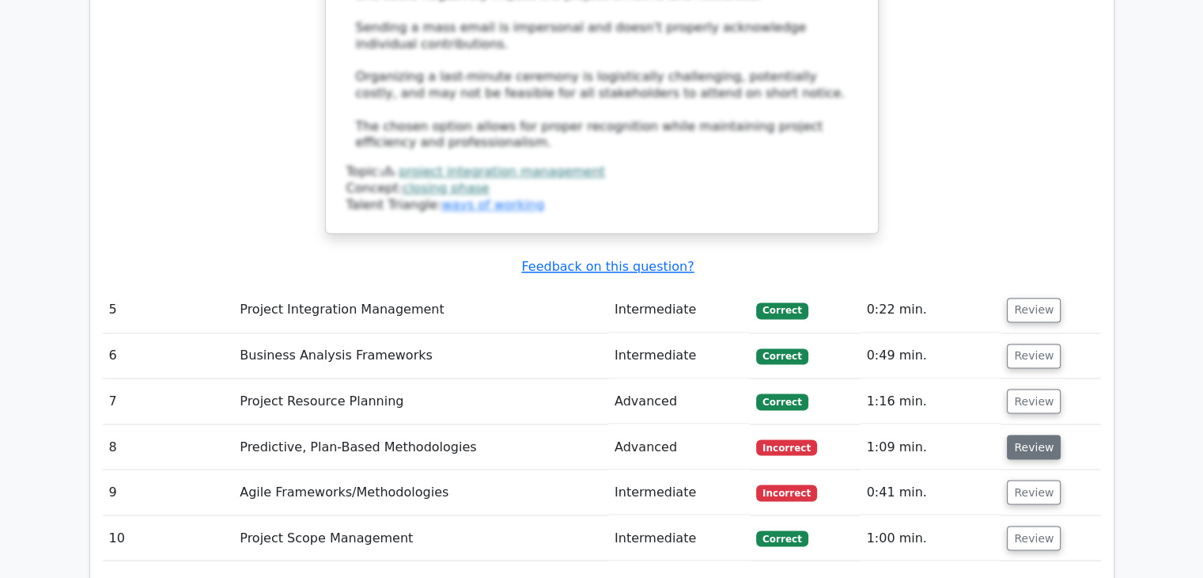
click at [1033, 434] on button "Review" at bounding box center [1034, 446] width 54 height 25
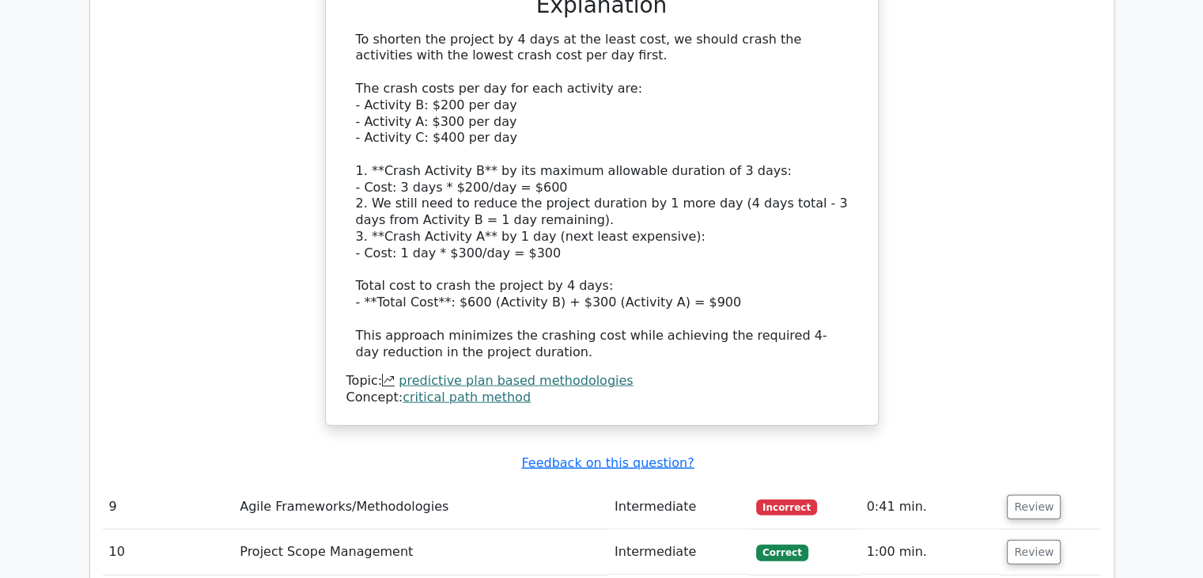
scroll to position [3595, 0]
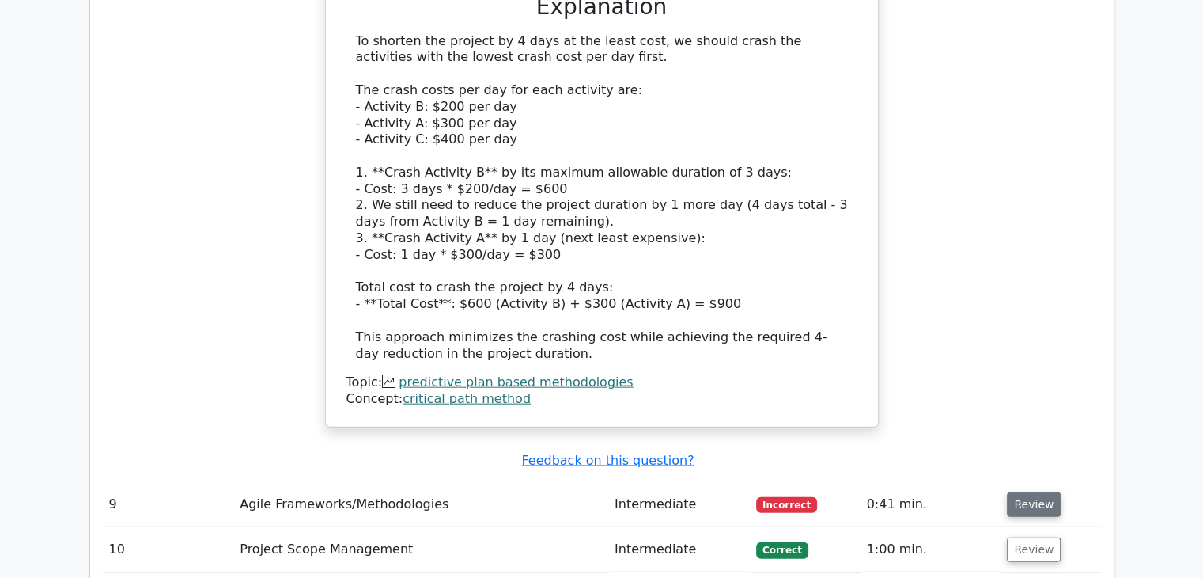
click at [1039, 492] on button "Review" at bounding box center [1034, 504] width 54 height 25
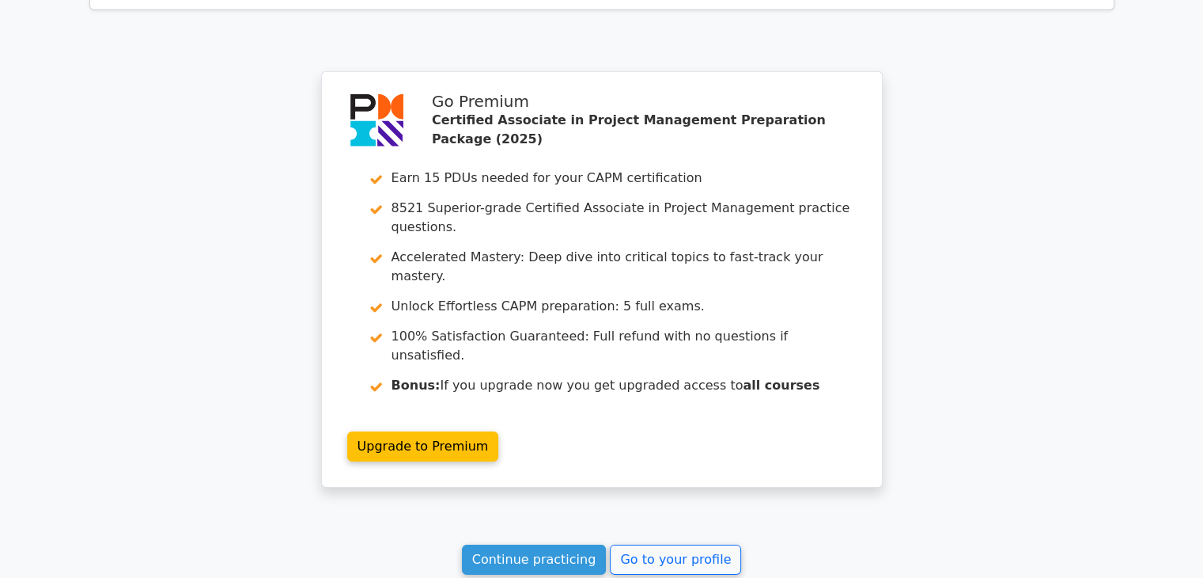
scroll to position [4861, 0]
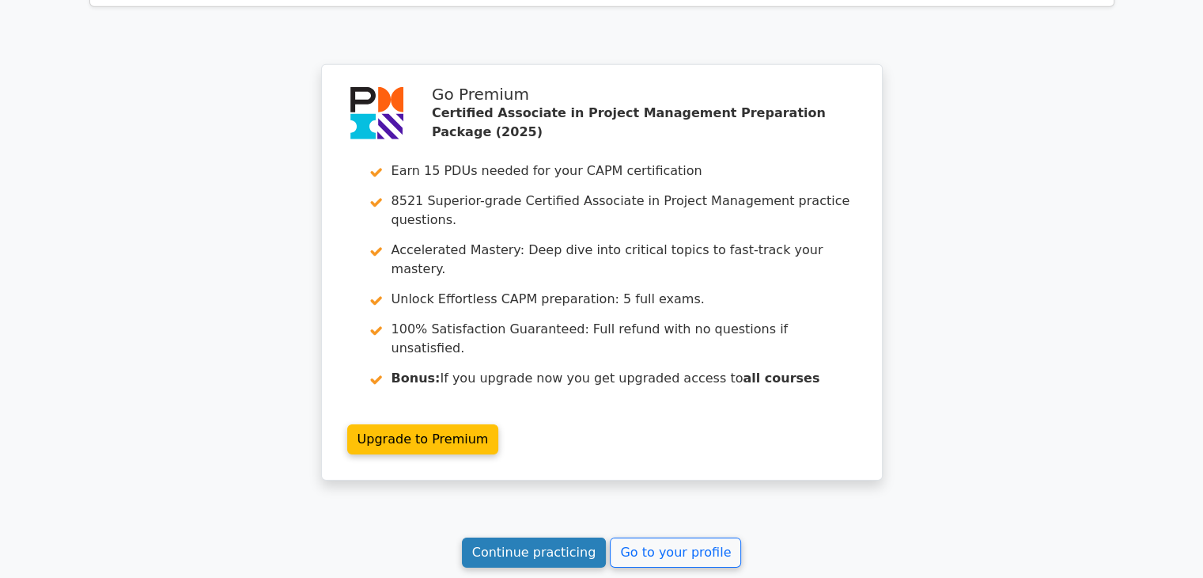
click at [540, 537] on link "Continue practicing" at bounding box center [534, 552] width 145 height 30
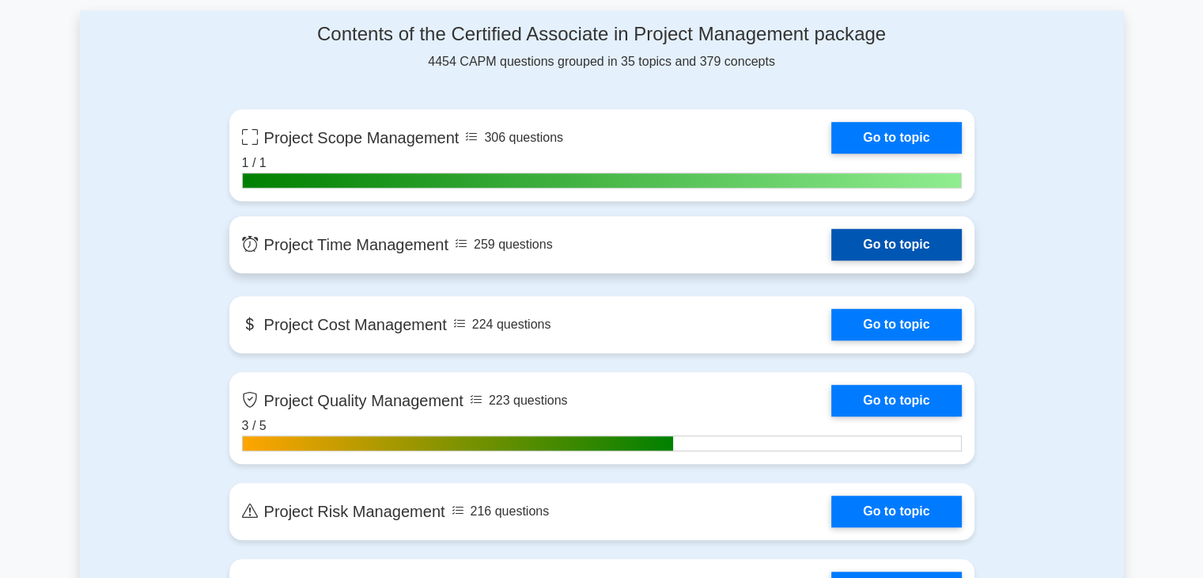
scroll to position [1167, 0]
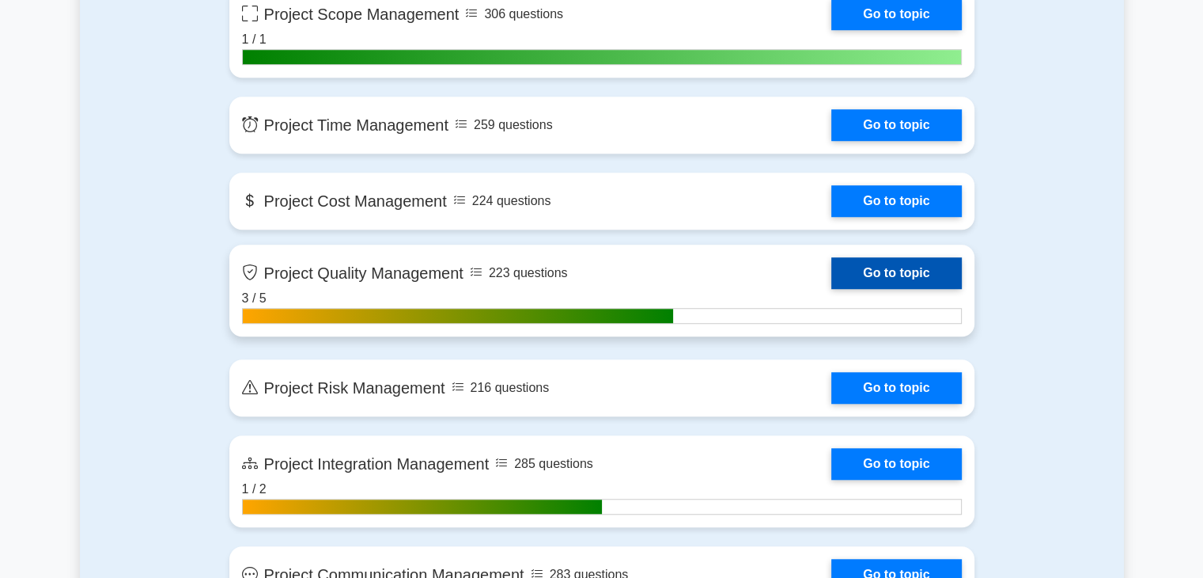
click at [832, 279] on link "Go to topic" at bounding box center [897, 273] width 130 height 32
click at [832, 289] on link "Go to topic" at bounding box center [897, 273] width 130 height 32
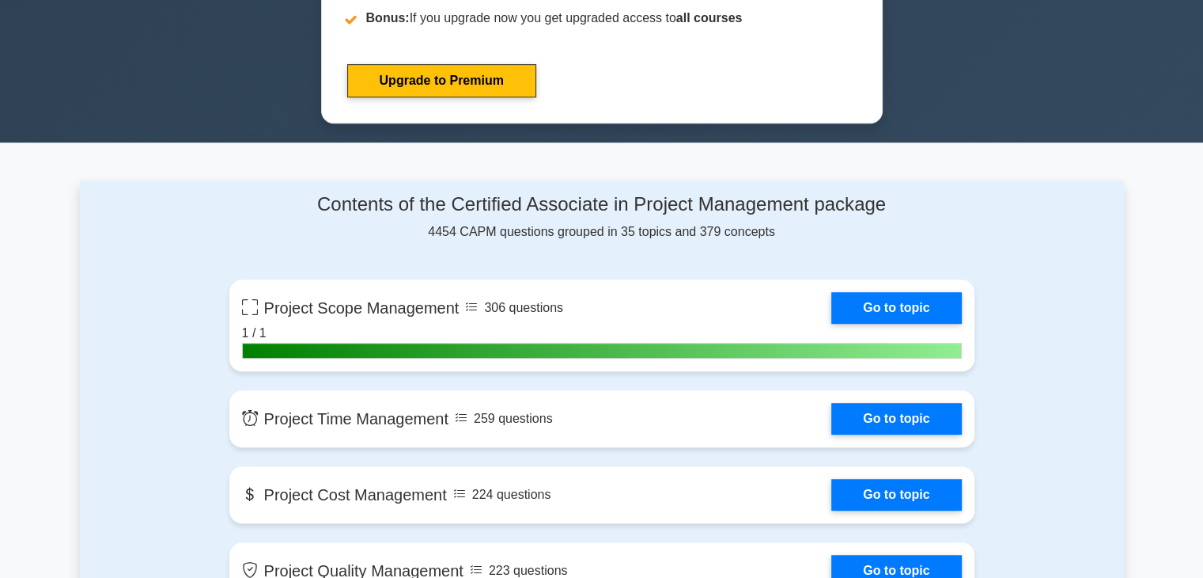
scroll to position [872, 0]
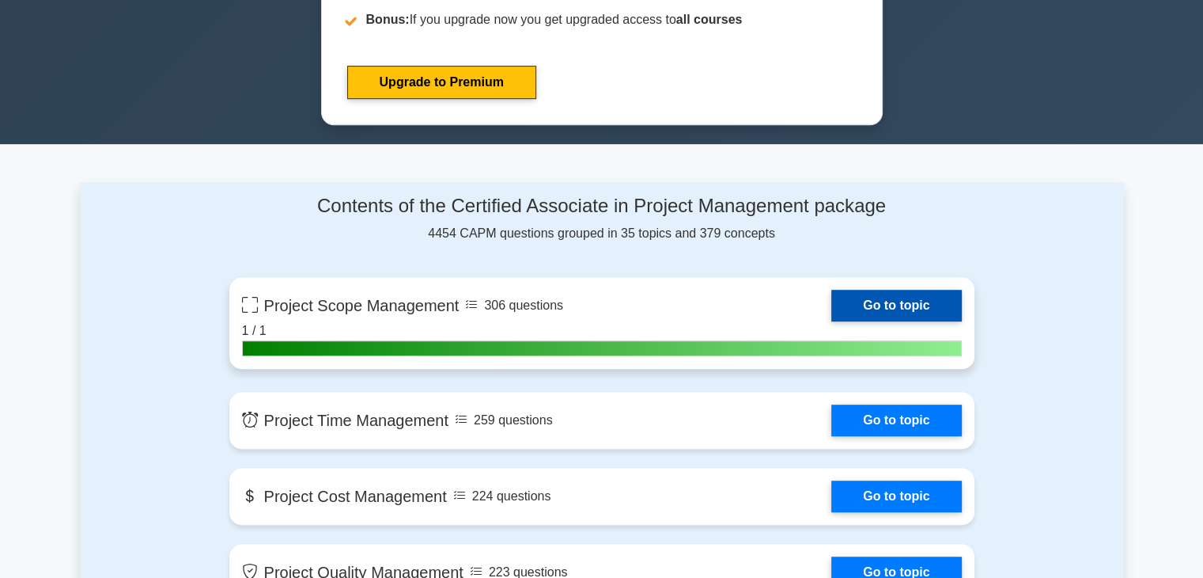
click at [832, 315] on link "Go to topic" at bounding box center [897, 306] width 130 height 32
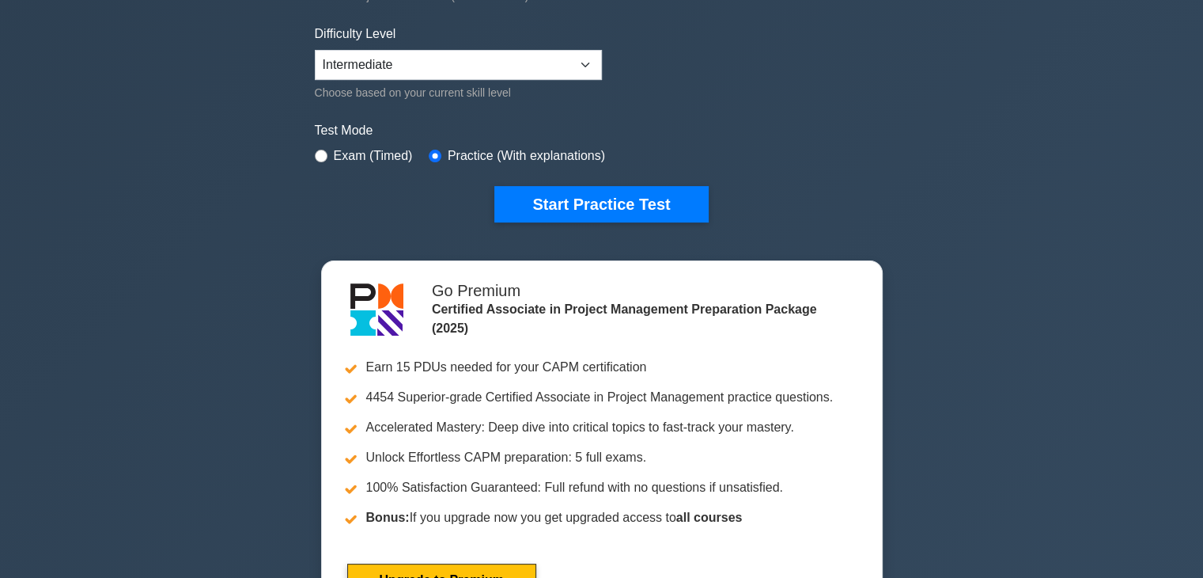
scroll to position [0, 0]
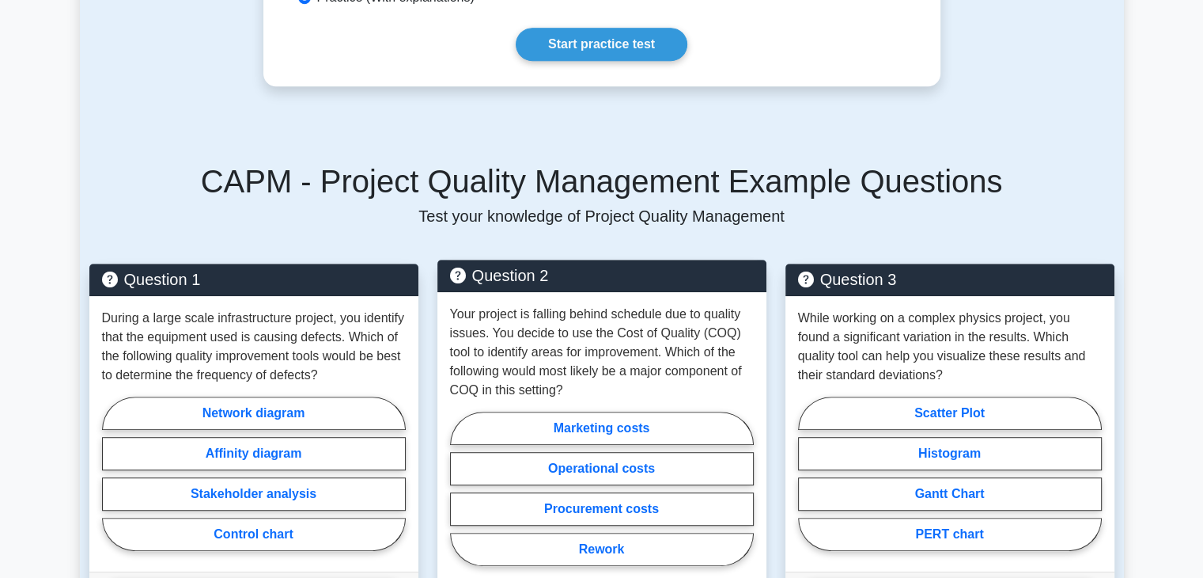
scroll to position [906, 0]
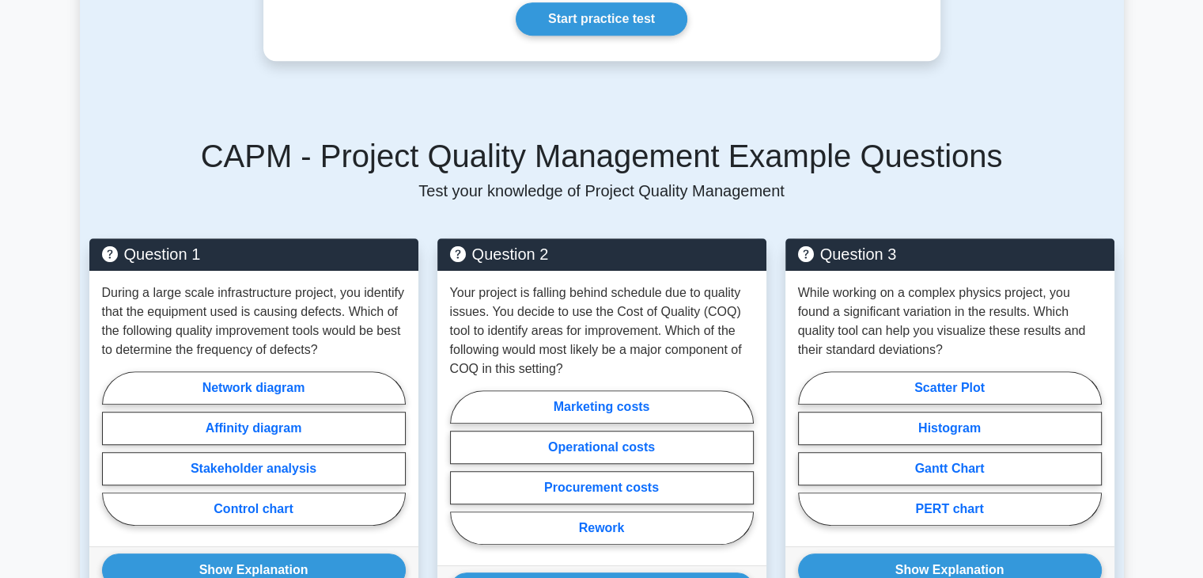
scroll to position [926, 0]
